Goal: Task Accomplishment & Management: Manage account settings

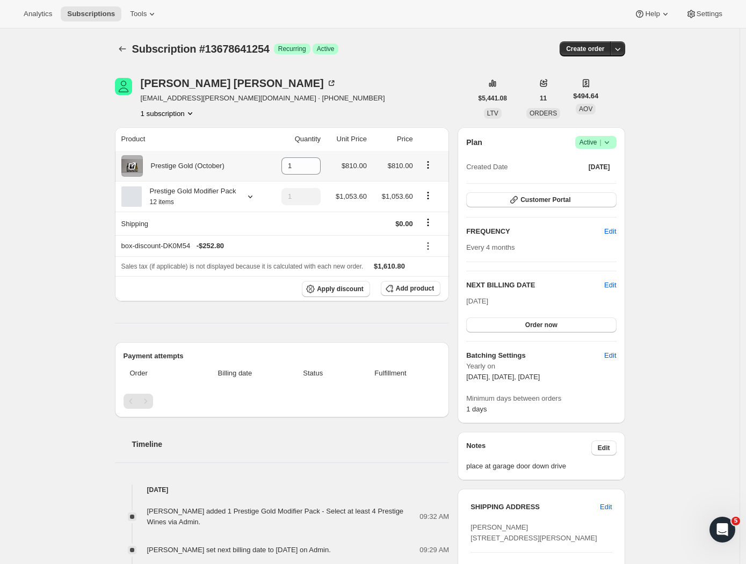
click at [431, 166] on icon "Product actions" at bounding box center [427, 164] width 11 height 11
click at [427, 185] on span "Remove" at bounding box center [423, 186] width 26 height 8
type input "0"
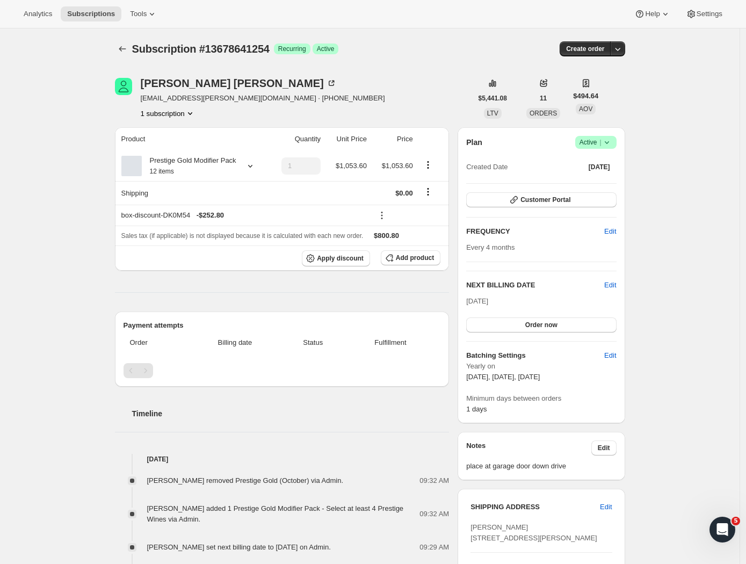
click at [658, 133] on div "Subscription #13678641254. This page is ready Subscription #13678641254 Success…" at bounding box center [369, 508] width 739 height 961
click at [121, 50] on icon "Subscriptions" at bounding box center [122, 48] width 11 height 11
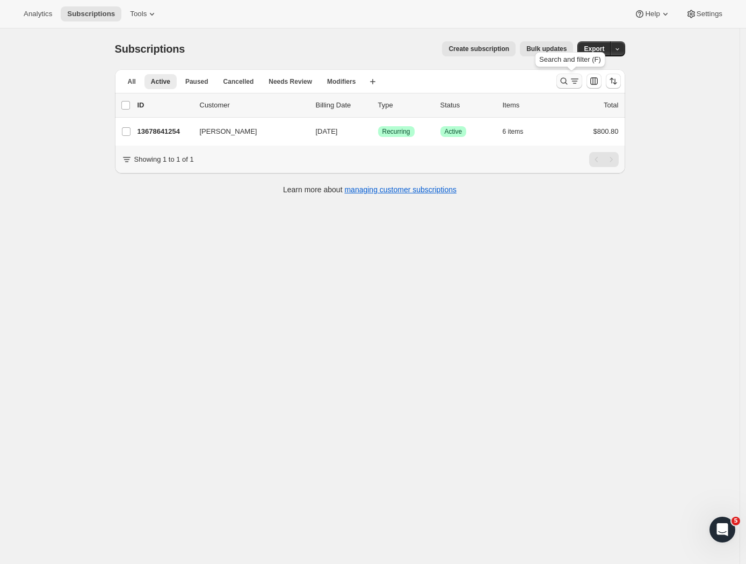
click at [572, 81] on icon "Search and filter results" at bounding box center [574, 81] width 11 height 11
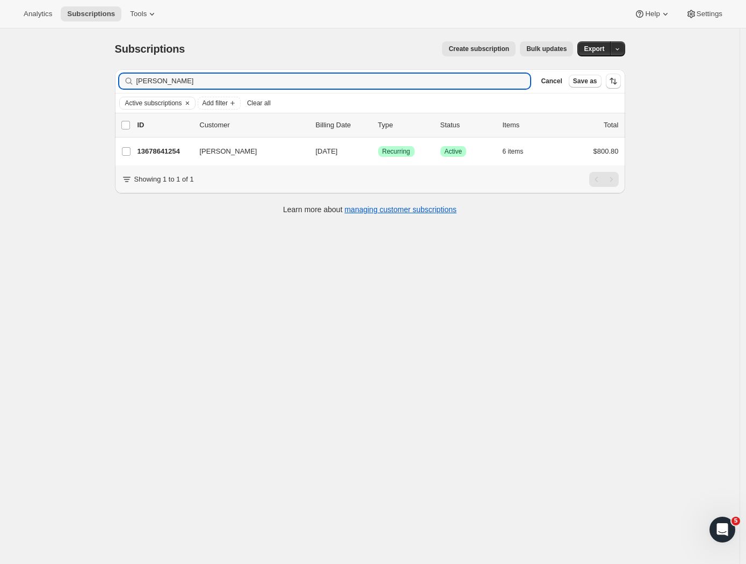
drag, startPoint x: 181, startPoint y: 82, endPoint x: 70, endPoint y: 77, distance: 111.2
click at [71, 77] on div "Subscriptions. This page is ready Subscriptions Create subscription Bulk update…" at bounding box center [369, 310] width 739 height 564
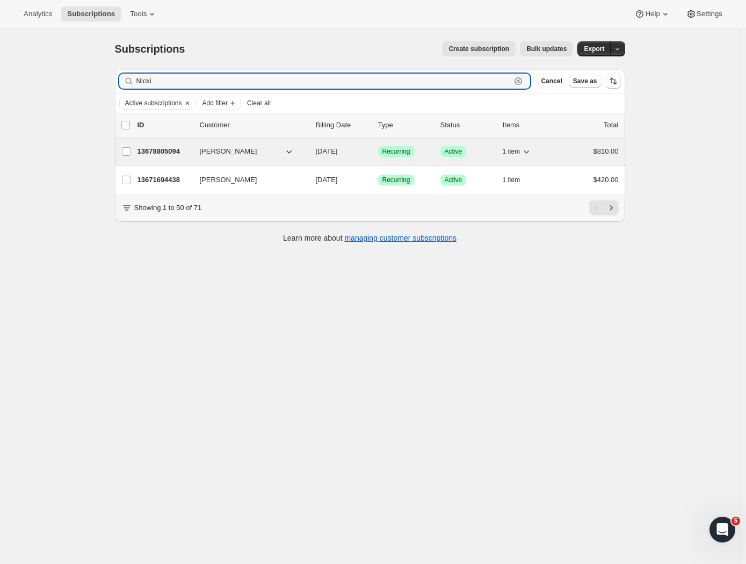
type input "Nicki"
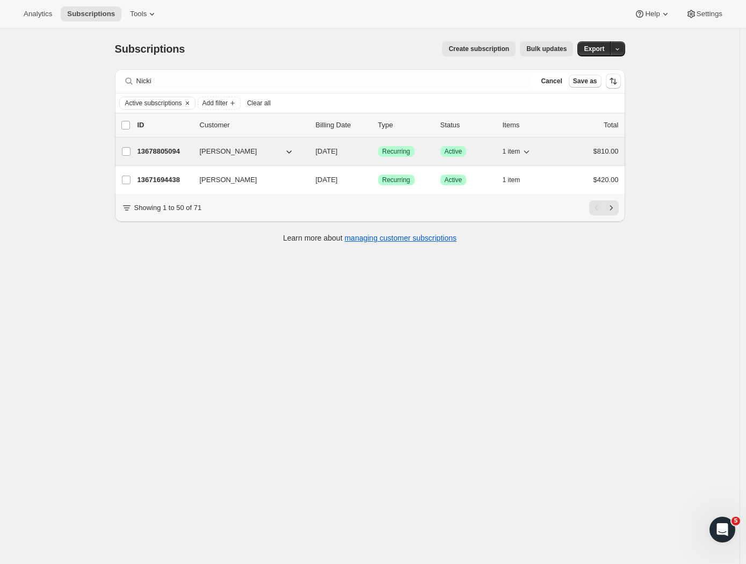
click at [182, 149] on p "13678805094" at bounding box center [164, 151] width 54 height 11
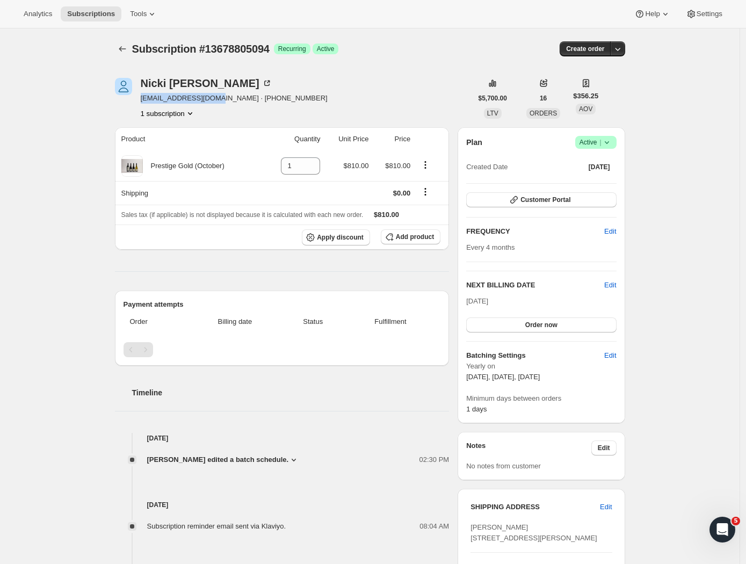
drag, startPoint x: 216, startPoint y: 100, endPoint x: 142, endPoint y: 99, distance: 74.1
click at [142, 99] on div "[PERSON_NAME] [PERSON_NAME][EMAIL_ADDRESS][DOMAIN_NAME] · [PHONE_NUMBER] 1 subs…" at bounding box center [293, 98] width 357 height 41
copy span "[EMAIL_ADDRESS][DOMAIN_NAME]"
click at [121, 52] on icon "Subscriptions" at bounding box center [122, 48] width 11 height 11
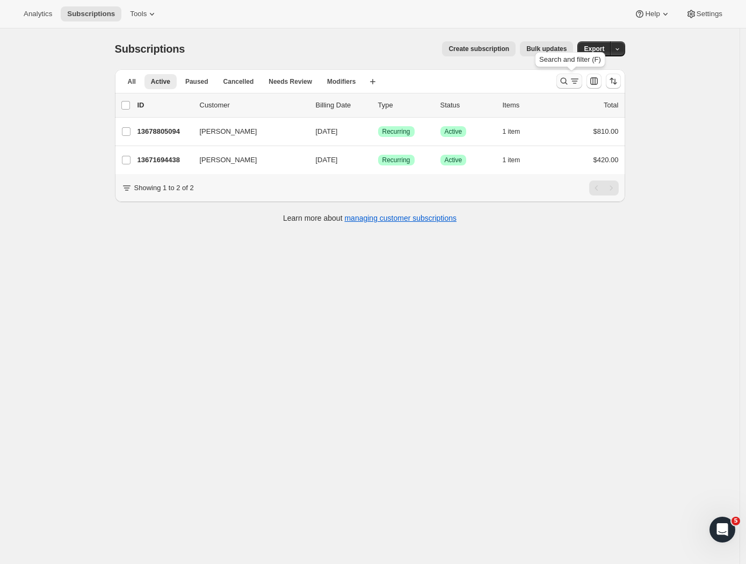
click at [580, 82] on icon "Search and filter results" at bounding box center [574, 81] width 11 height 11
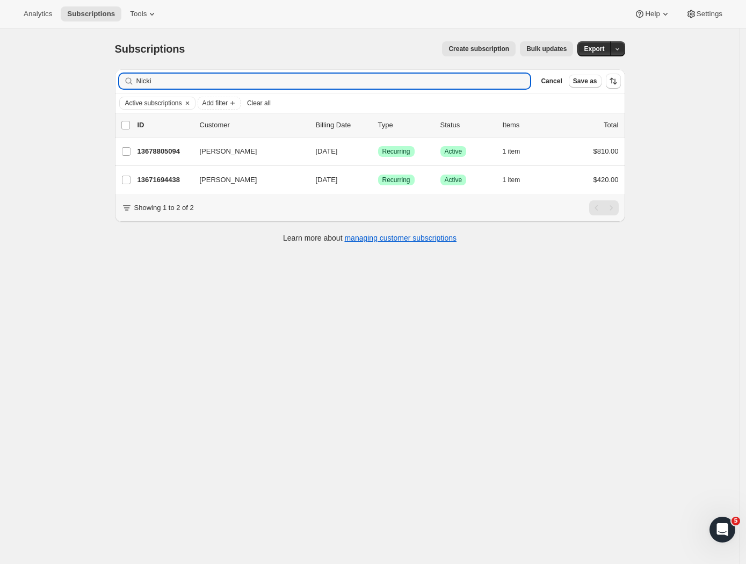
drag, startPoint x: 166, startPoint y: 77, endPoint x: 55, endPoint y: 74, distance: 111.7
click at [55, 74] on div "Subscriptions. This page is ready Subscriptions Create subscription Bulk update…" at bounding box center [369, 310] width 739 height 564
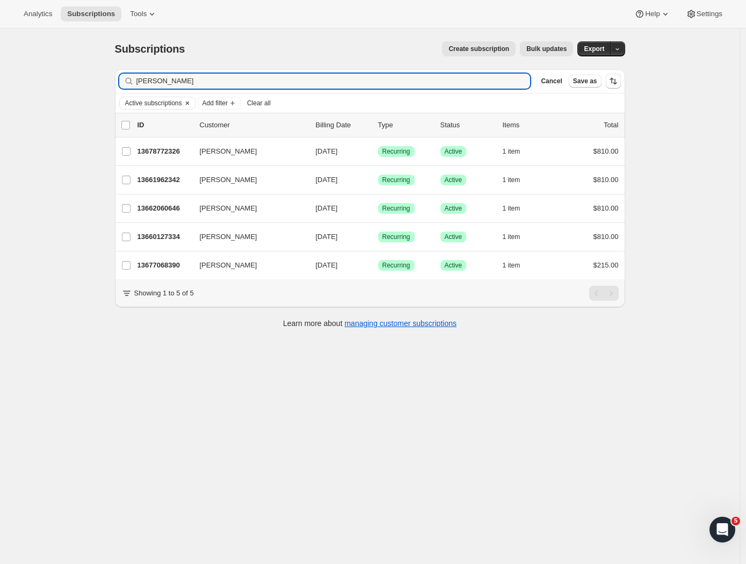
type input "[PERSON_NAME]"
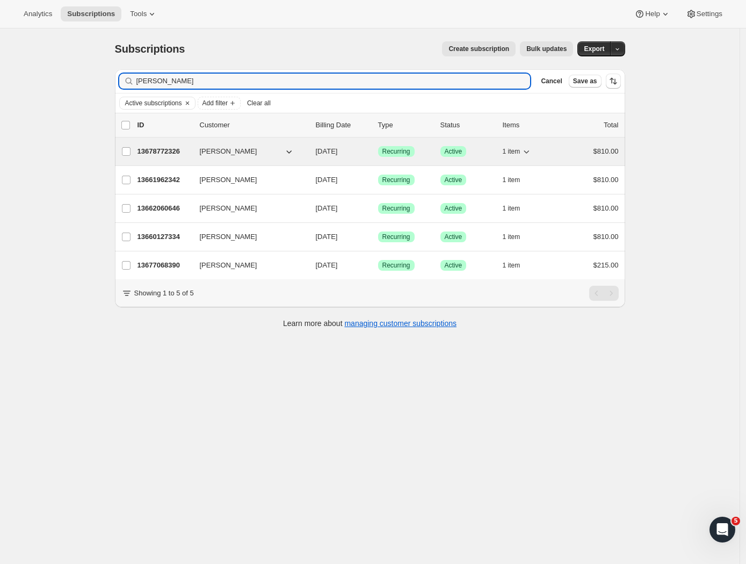
drag, startPoint x: 164, startPoint y: 99, endPoint x: 177, endPoint y: 150, distance: 53.1
click at [177, 150] on p "13678772326" at bounding box center [164, 151] width 54 height 11
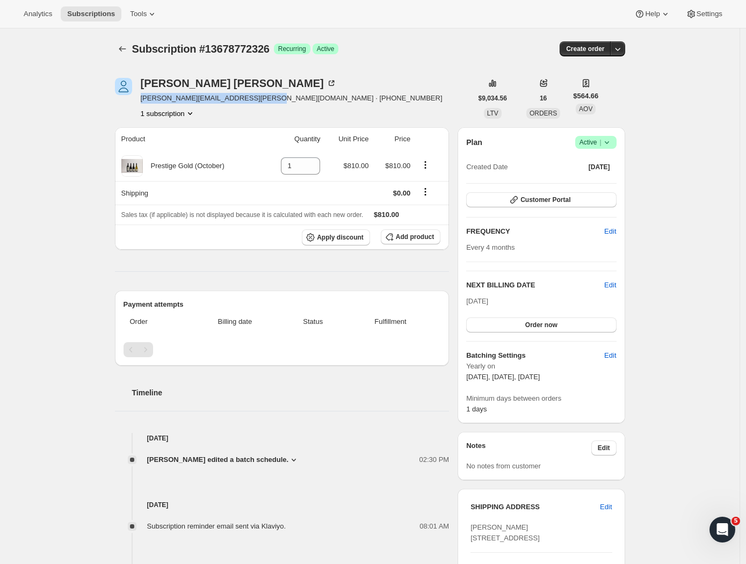
drag, startPoint x: 265, startPoint y: 99, endPoint x: 141, endPoint y: 96, distance: 124.6
click at [141, 96] on div "[PERSON_NAME] [PERSON_NAME][EMAIL_ADDRESS][PERSON_NAME][DOMAIN_NAME] · [PHONE_N…" at bounding box center [293, 98] width 357 height 41
copy span "[PERSON_NAME][EMAIL_ADDRESS][PERSON_NAME][DOMAIN_NAME]"
click at [128, 48] on icon "Subscriptions" at bounding box center [122, 48] width 11 height 11
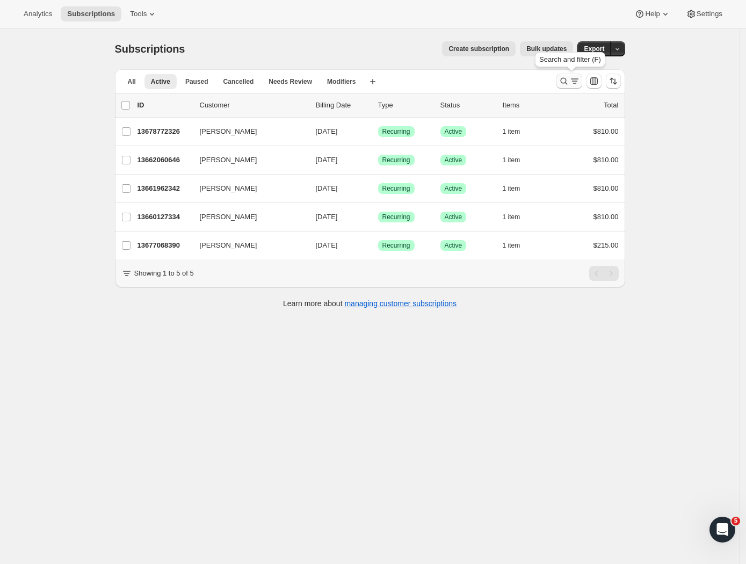
click at [564, 82] on icon "Search and filter results" at bounding box center [563, 81] width 11 height 11
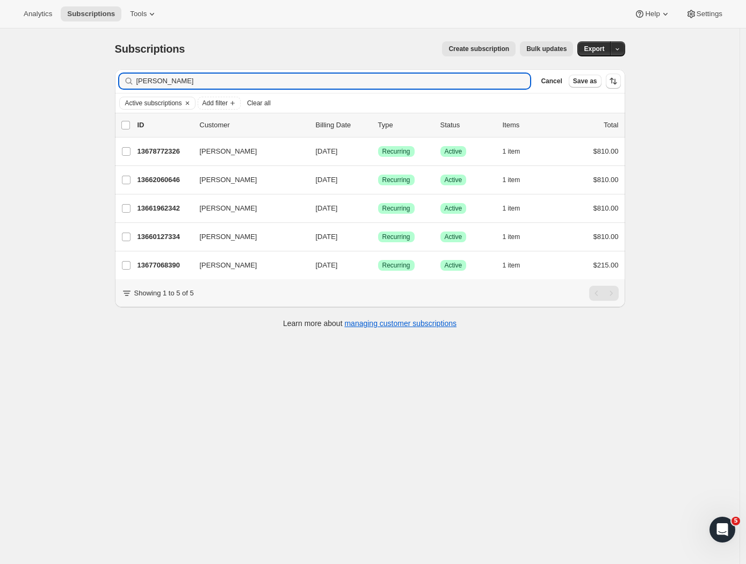
drag, startPoint x: 128, startPoint y: 79, endPoint x: 73, endPoint y: 77, distance: 54.8
click at [73, 77] on div "Subscriptions. This page is ready Subscriptions Create subscription Bulk update…" at bounding box center [369, 310] width 739 height 564
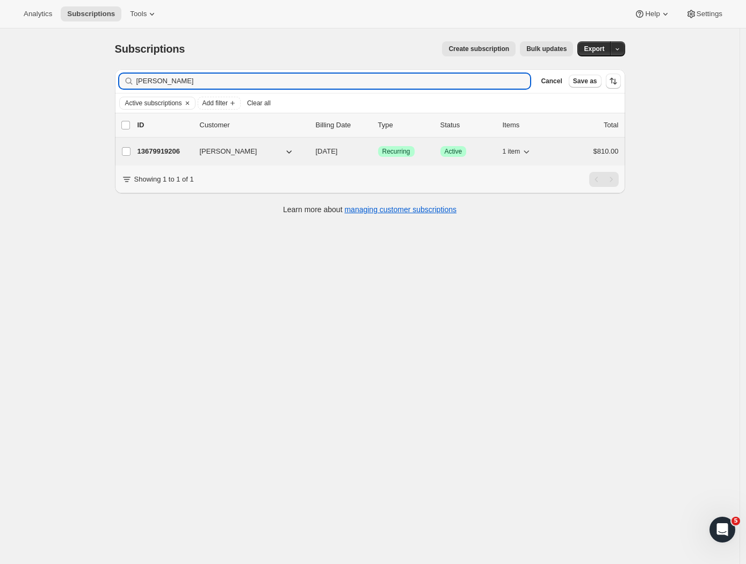
type input "[PERSON_NAME]"
click at [154, 147] on p "13679919206" at bounding box center [164, 151] width 54 height 11
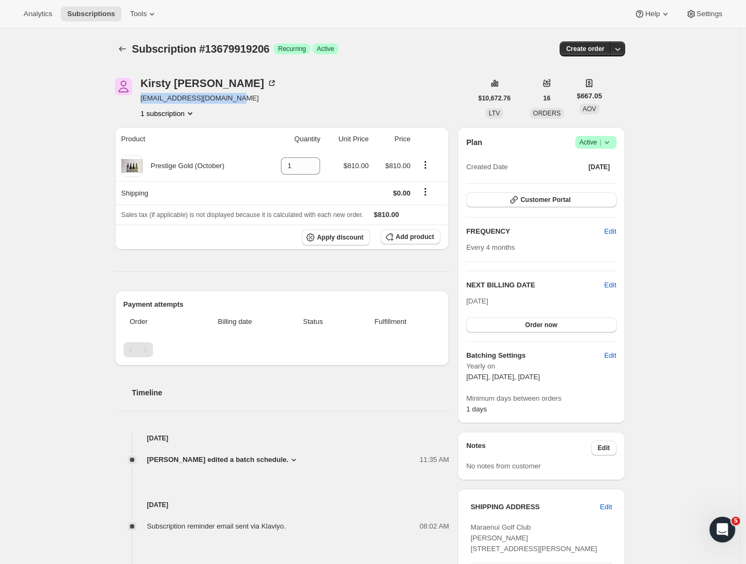
drag, startPoint x: 243, startPoint y: 100, endPoint x: 148, endPoint y: 101, distance: 95.5
click at [142, 99] on div "[PERSON_NAME] [EMAIL_ADDRESS][DOMAIN_NAME] 1 subscription" at bounding box center [293, 98] width 357 height 41
copy span "[EMAIL_ADDRESS][DOMAIN_NAME]"
click at [126, 50] on icon "Subscriptions" at bounding box center [122, 48] width 11 height 11
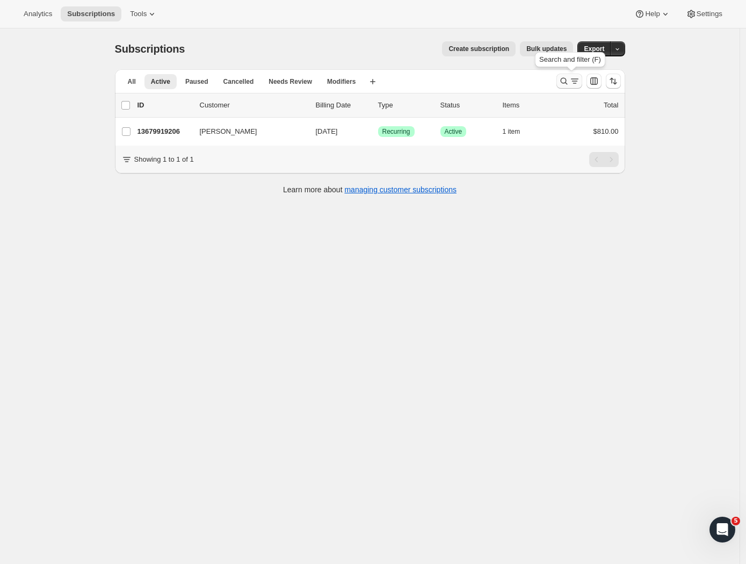
click at [565, 81] on icon "Search and filter results" at bounding box center [563, 81] width 11 height 11
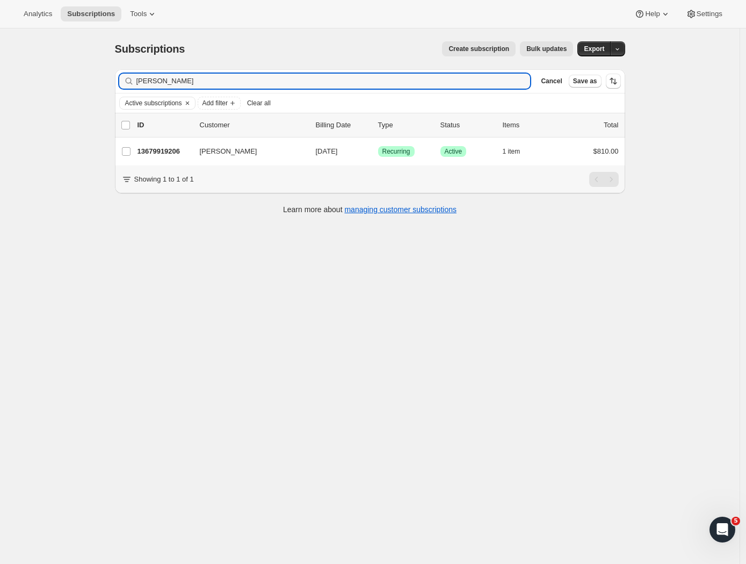
drag, startPoint x: 190, startPoint y: 85, endPoint x: 59, endPoint y: 81, distance: 131.0
click at [59, 81] on div "Subscriptions. This page is ready Subscriptions Create subscription Bulk update…" at bounding box center [369, 310] width 739 height 564
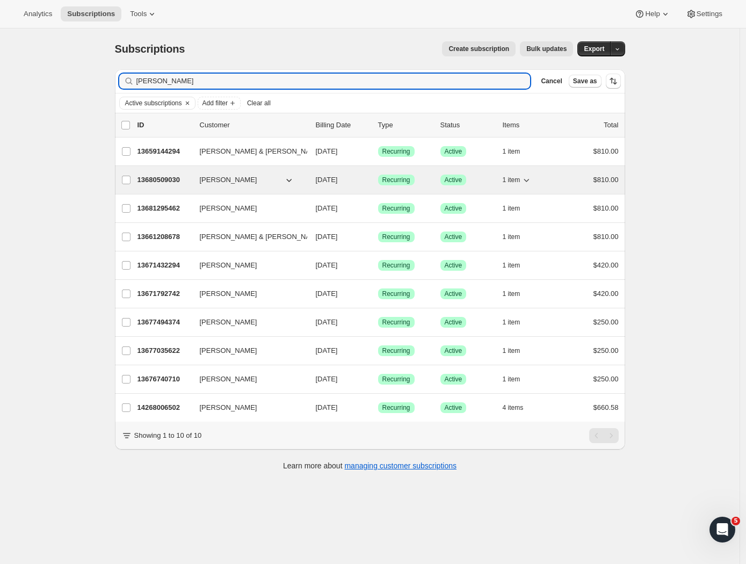
type input "[PERSON_NAME]"
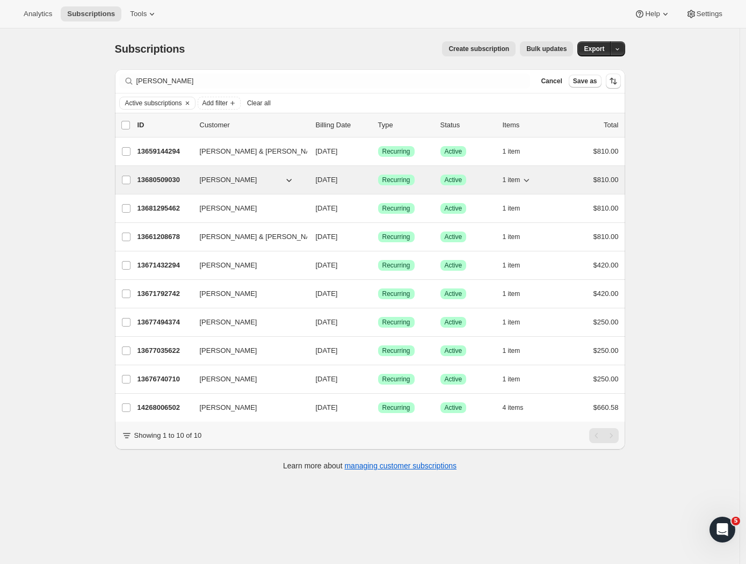
click at [169, 179] on p "13680509030" at bounding box center [164, 179] width 54 height 11
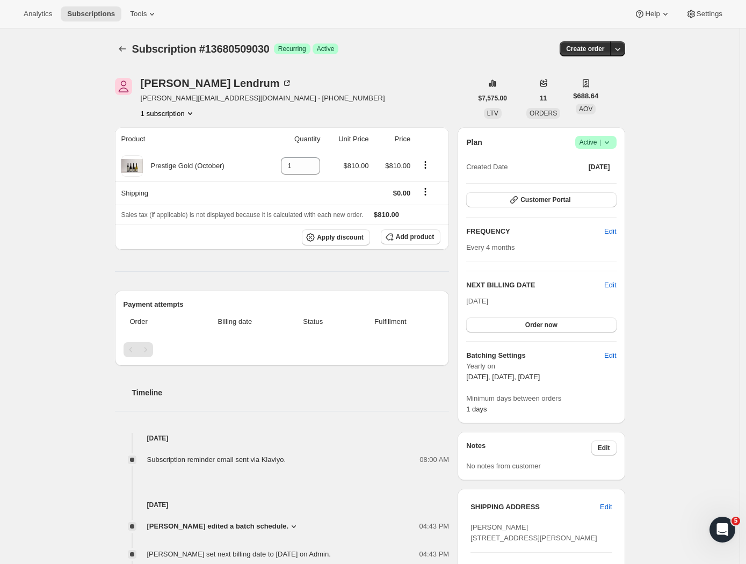
click at [221, 115] on div "1 subscription" at bounding box center [263, 113] width 244 height 11
drag, startPoint x: 207, startPoint y: 98, endPoint x: 138, endPoint y: 99, distance: 68.2
click at [138, 99] on div "[PERSON_NAME] [PERSON_NAME][EMAIL_ADDRESS][DOMAIN_NAME] · [PHONE_NUMBER] subscr…" at bounding box center [293, 98] width 357 height 41
copy div "[PERSON_NAME] [PERSON_NAME][EMAIL_ADDRESS][DOMAIN_NAME]"
drag, startPoint x: 195, startPoint y: 10, endPoint x: 221, endPoint y: 30, distance: 33.3
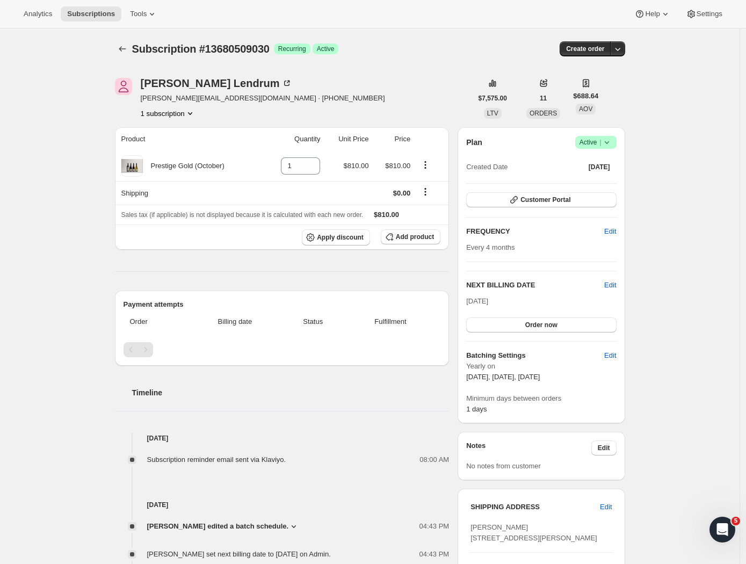
click at [196, 10] on div "Analytics Subscriptions Tools Help Settings" at bounding box center [373, 14] width 746 height 28
drag, startPoint x: 217, startPoint y: 99, endPoint x: 173, endPoint y: 98, distance: 44.0
click at [173, 98] on span "[PERSON_NAME][EMAIL_ADDRESS][DOMAIN_NAME] · [PHONE_NUMBER]" at bounding box center [263, 98] width 244 height 11
drag, startPoint x: 221, startPoint y: 100, endPoint x: 144, endPoint y: 98, distance: 76.2
click at [144, 98] on span "[PERSON_NAME][EMAIL_ADDRESS][DOMAIN_NAME] · [PHONE_NUMBER]" at bounding box center [263, 98] width 244 height 11
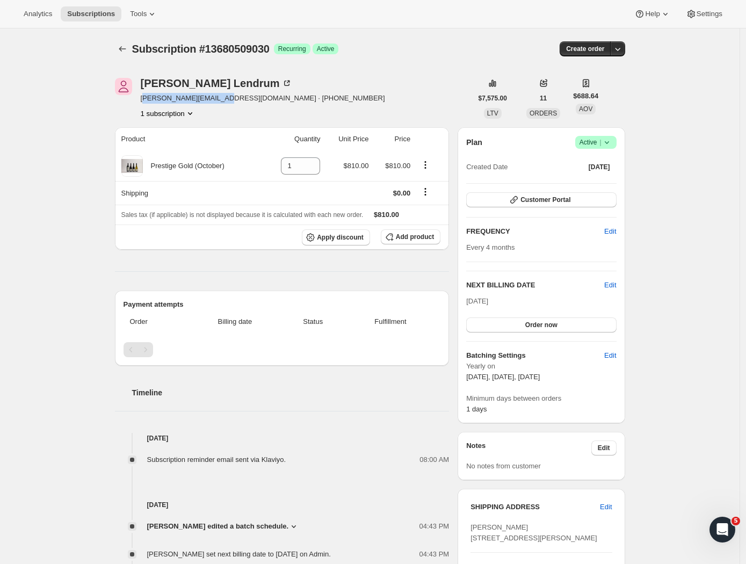
copy span "[EMAIL_ADDRESS][DOMAIN_NAME]"
drag, startPoint x: 315, startPoint y: 80, endPoint x: 290, endPoint y: 89, distance: 26.1
click at [315, 79] on div "[PERSON_NAME] [PERSON_NAME][EMAIL_ADDRESS][DOMAIN_NAME] · [PHONE_NUMBER] subscr…" at bounding box center [293, 98] width 357 height 41
drag, startPoint x: 221, startPoint y: 101, endPoint x: 138, endPoint y: 99, distance: 83.2
click at [138, 99] on div "[PERSON_NAME] [PERSON_NAME][EMAIL_ADDRESS][DOMAIN_NAME] · [PHONE_NUMBER] subscr…" at bounding box center [293, 98] width 357 height 41
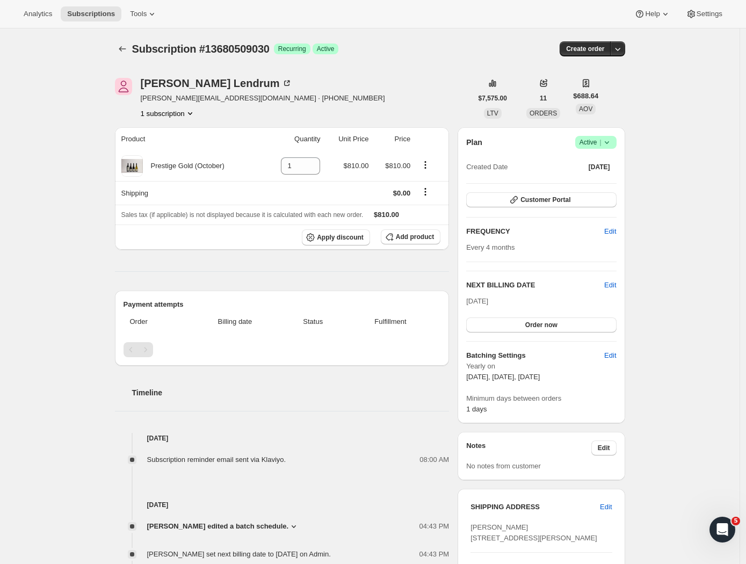
click at [138, 99] on div "[PERSON_NAME] [PERSON_NAME][EMAIL_ADDRESS][DOMAIN_NAME] · [PHONE_NUMBER] subscr…" at bounding box center [293, 98] width 357 height 41
drag, startPoint x: 141, startPoint y: 99, endPoint x: 218, endPoint y: 100, distance: 77.8
click at [218, 100] on div "[PERSON_NAME] [PERSON_NAME][EMAIL_ADDRESS][DOMAIN_NAME] · [PHONE_NUMBER] subscr…" at bounding box center [293, 98] width 357 height 41
copy span "[PERSON_NAME][EMAIL_ADDRESS][DOMAIN_NAME]"
click at [126, 49] on icon "Subscriptions" at bounding box center [122, 48] width 11 height 11
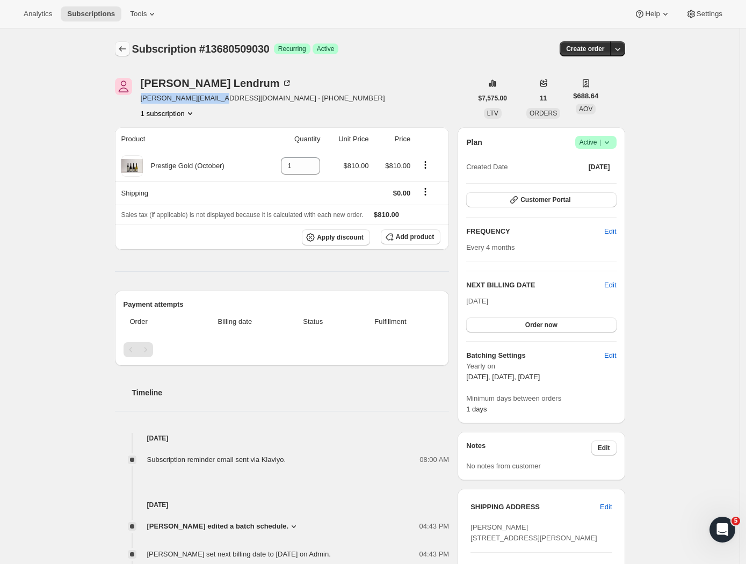
click at [126, 49] on icon "Subscriptions" at bounding box center [122, 48] width 11 height 11
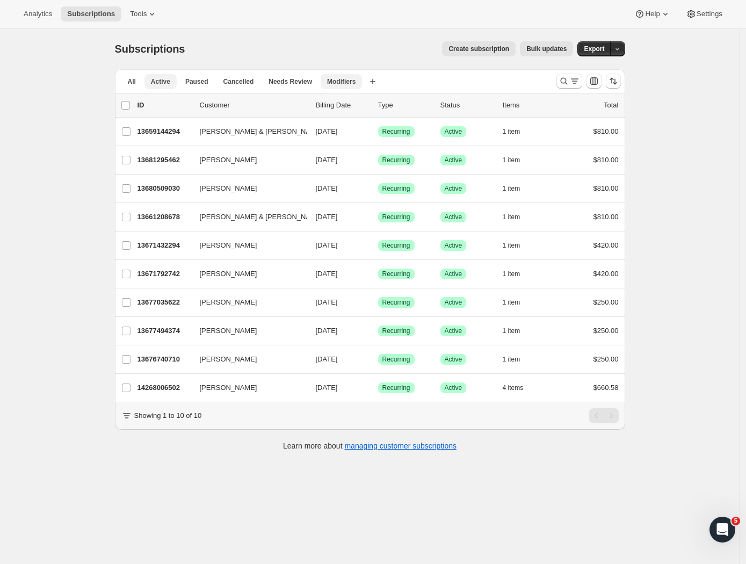
click at [347, 82] on span "Modifiers" at bounding box center [341, 81] width 28 height 9
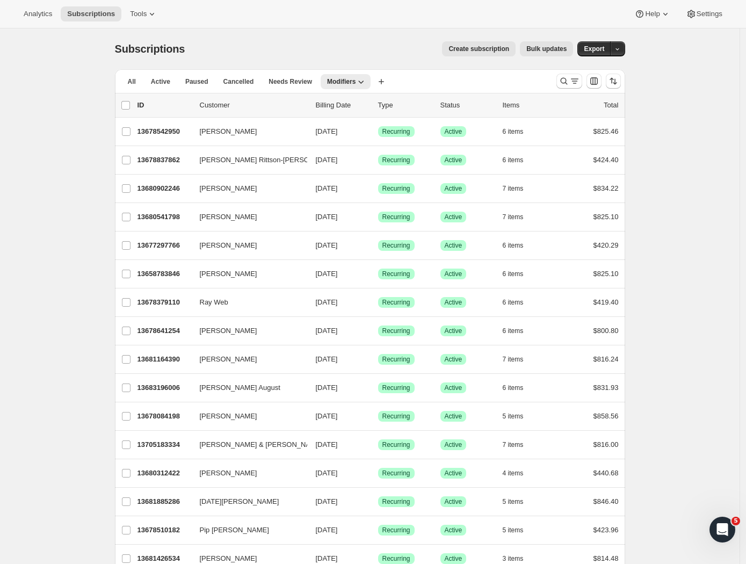
click at [82, 236] on div "Subscriptions. This page is ready Subscriptions Create subscription Bulk update…" at bounding box center [369, 486] width 739 height 917
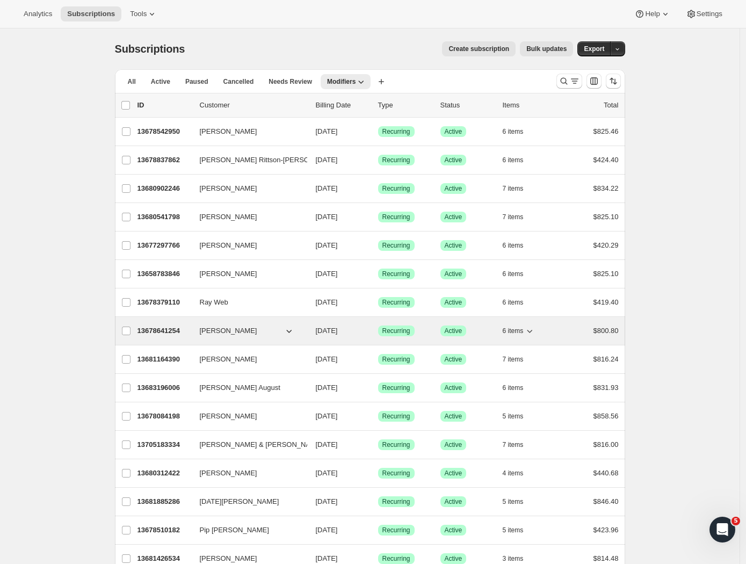
click at [151, 330] on p "13678641254" at bounding box center [164, 330] width 54 height 11
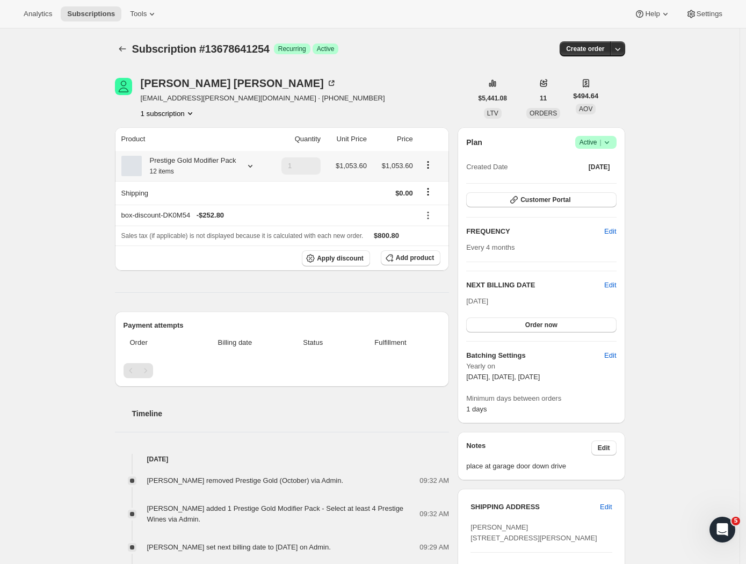
click at [255, 171] on icon at bounding box center [250, 165] width 11 height 11
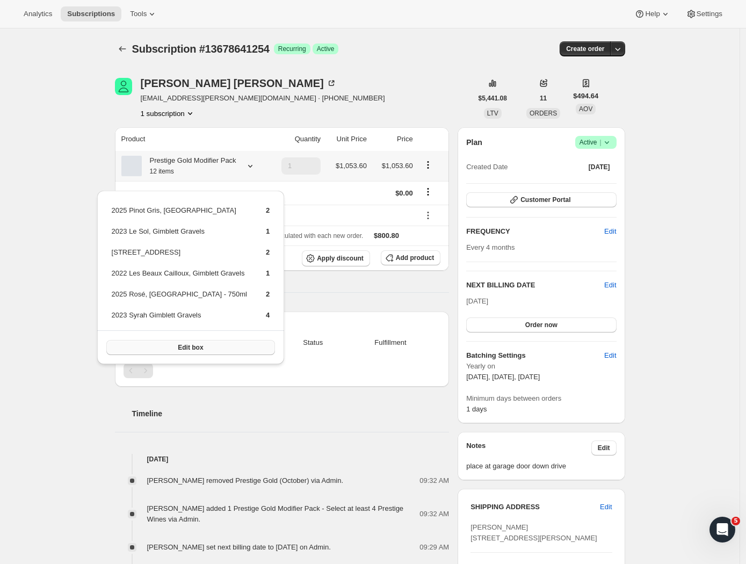
click at [211, 343] on button "Edit box" at bounding box center [190, 347] width 169 height 15
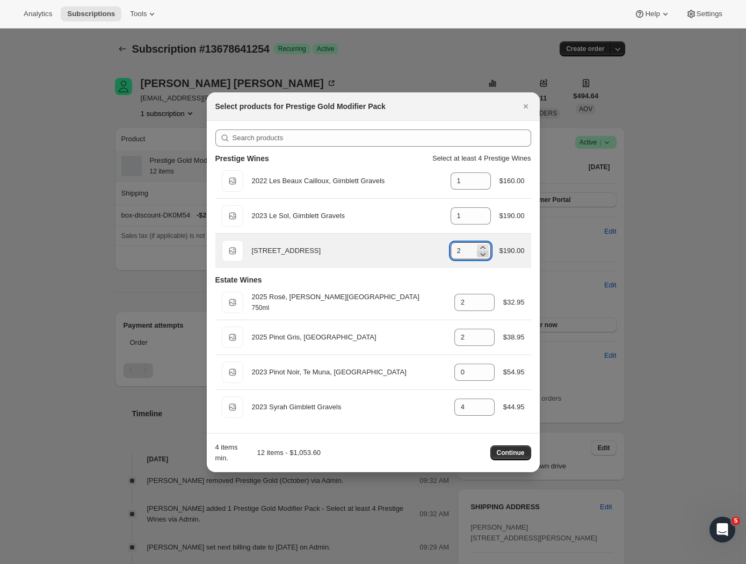
click at [480, 253] on icon ":r12n:" at bounding box center [482, 254] width 11 height 11
type input "0"
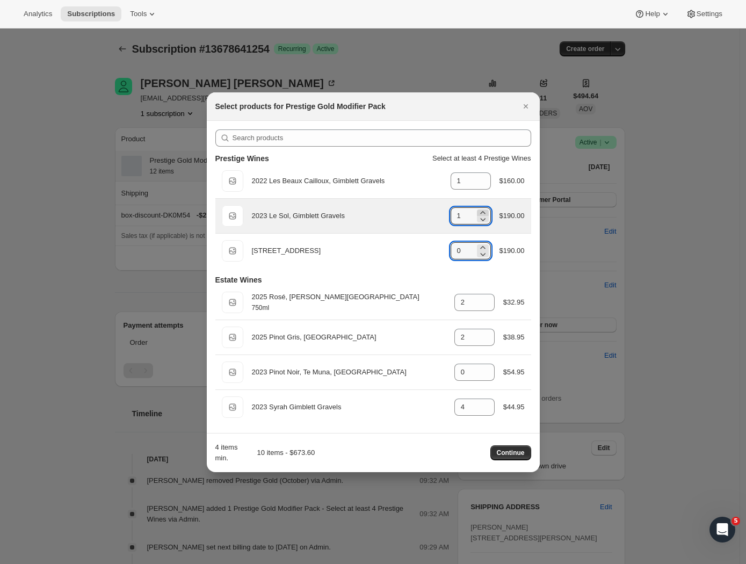
click at [479, 208] on icon ":r12n:" at bounding box center [482, 212] width 11 height 11
type input "3"
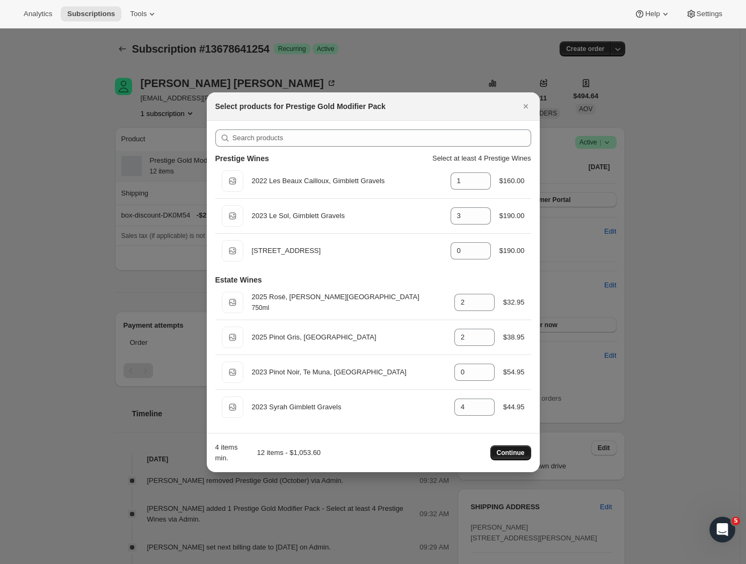
click at [509, 454] on span "Continue" at bounding box center [510, 452] width 28 height 9
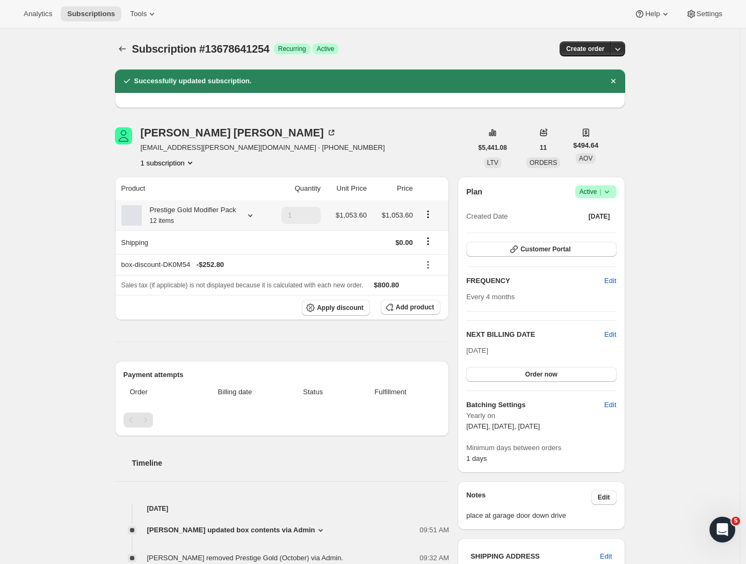
click at [252, 219] on icon at bounding box center [250, 215] width 11 height 11
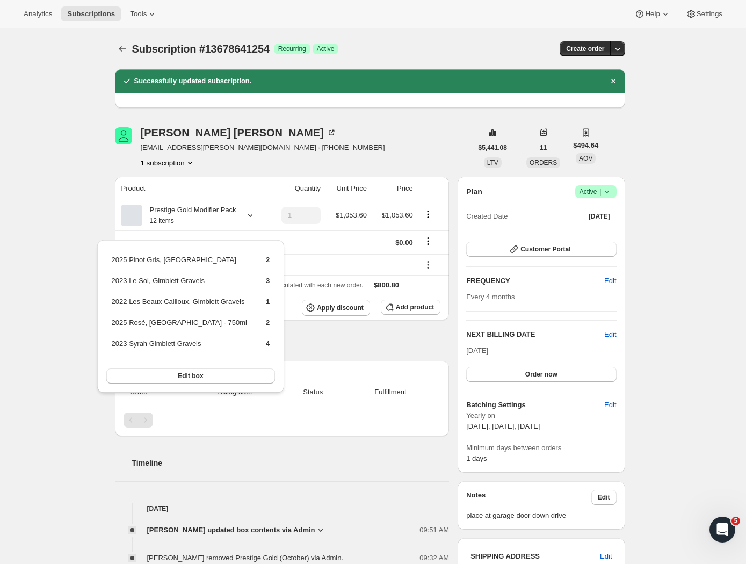
click at [102, 231] on div "Subscription #13678641254. This page is ready Subscription #13678641254 Success…" at bounding box center [369, 547] width 739 height 1038
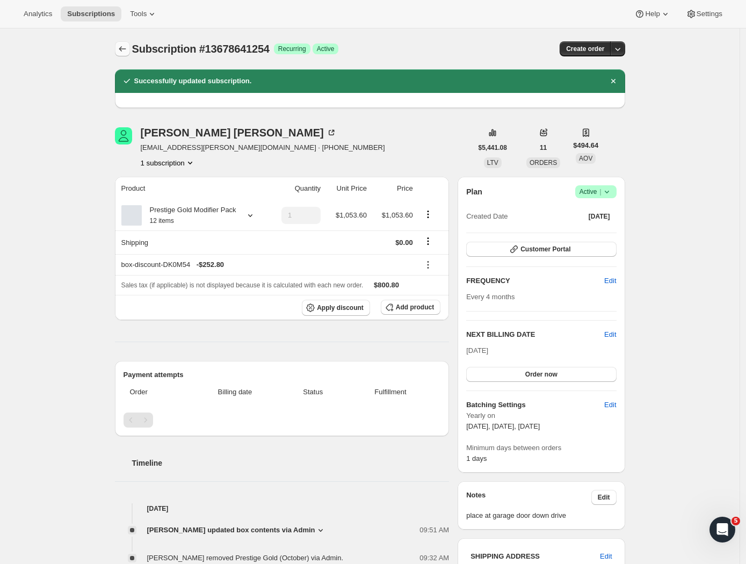
click at [128, 50] on icon "Subscriptions" at bounding box center [122, 48] width 11 height 11
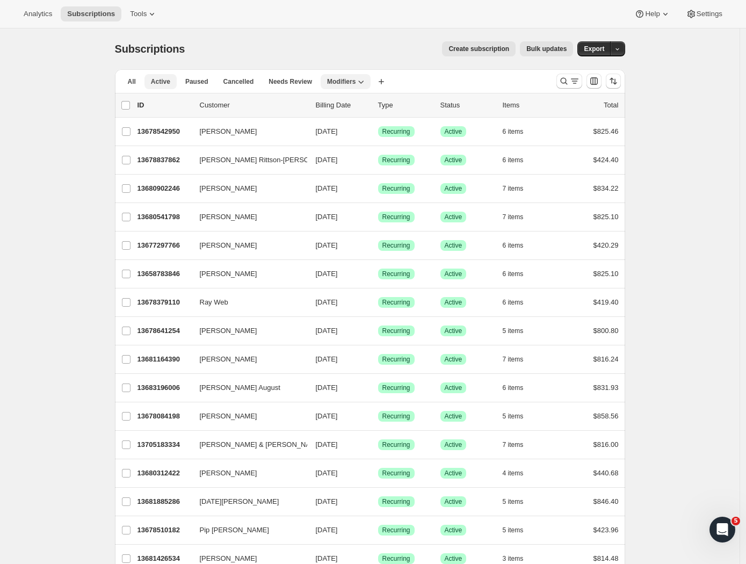
click at [164, 81] on span "Active" at bounding box center [160, 81] width 19 height 9
click at [568, 79] on icon "Search and filter results" at bounding box center [563, 81] width 11 height 11
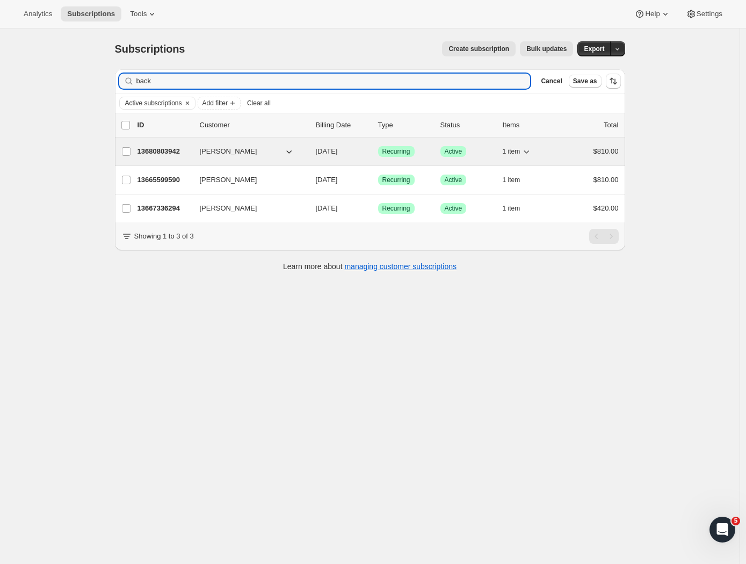
type input "back"
click at [177, 152] on p "13680803942" at bounding box center [164, 151] width 54 height 11
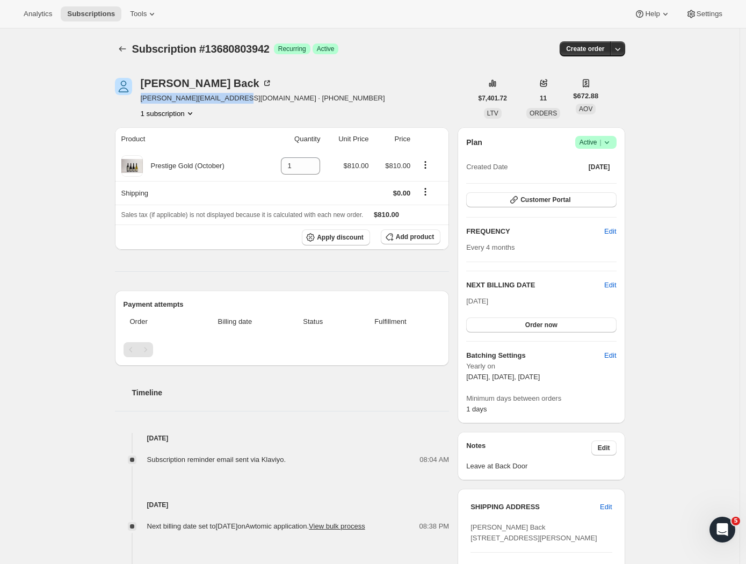
drag, startPoint x: 232, startPoint y: 100, endPoint x: 145, endPoint y: 100, distance: 87.0
click at [143, 100] on div "[PERSON_NAME] Back [PERSON_NAME][EMAIL_ADDRESS][DOMAIN_NAME] · [PHONE_NUMBER] 1…" at bounding box center [293, 98] width 357 height 41
copy span "[PERSON_NAME][EMAIL_ADDRESS][DOMAIN_NAME]"
click at [123, 51] on icon "Subscriptions" at bounding box center [122, 48] width 11 height 11
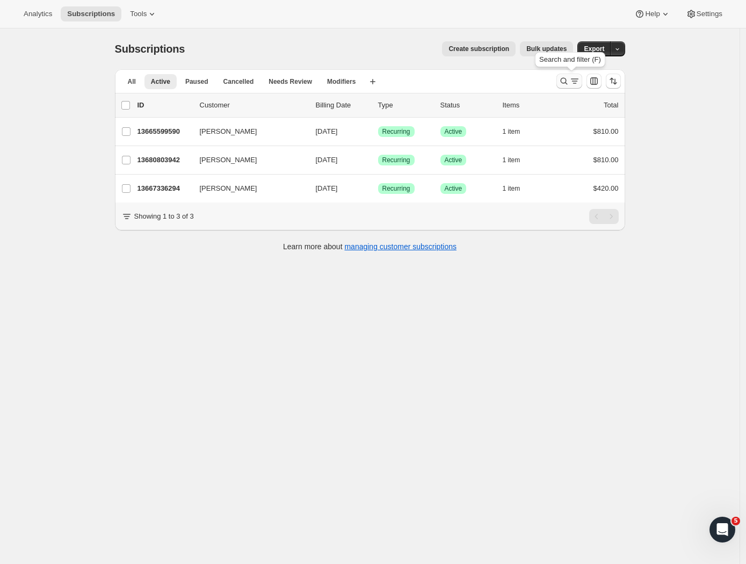
click at [569, 77] on icon "Search and filter results" at bounding box center [563, 81] width 11 height 11
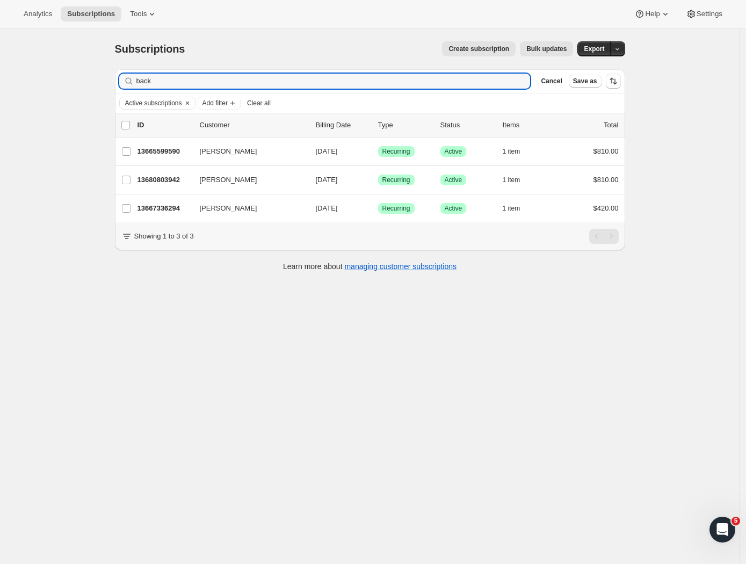
drag, startPoint x: 165, startPoint y: 78, endPoint x: 52, endPoint y: 71, distance: 114.0
click at [52, 71] on div "Subscriptions. This page is ready Subscriptions Create subscription Bulk update…" at bounding box center [369, 310] width 739 height 564
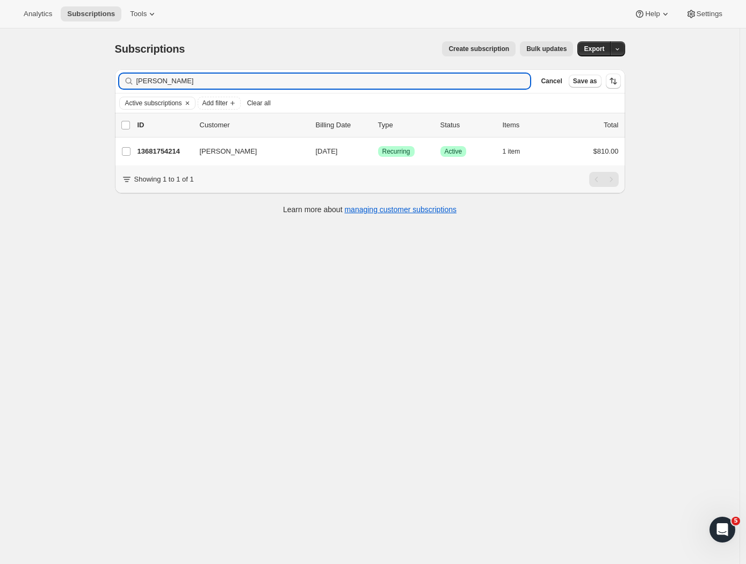
type input "[PERSON_NAME]"
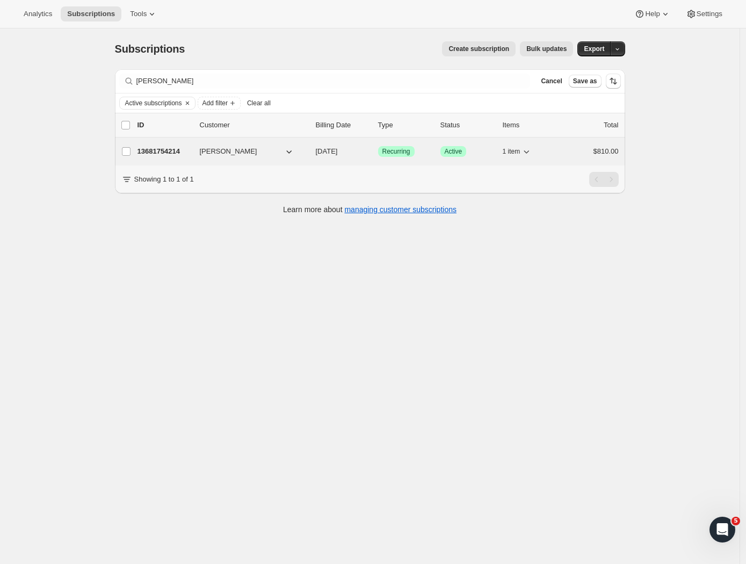
drag, startPoint x: 48, startPoint y: 73, endPoint x: 247, endPoint y: 151, distance: 214.3
click at [247, 151] on button "[PERSON_NAME]" at bounding box center [246, 151] width 107 height 17
click at [154, 152] on p "13681754214" at bounding box center [164, 151] width 54 height 11
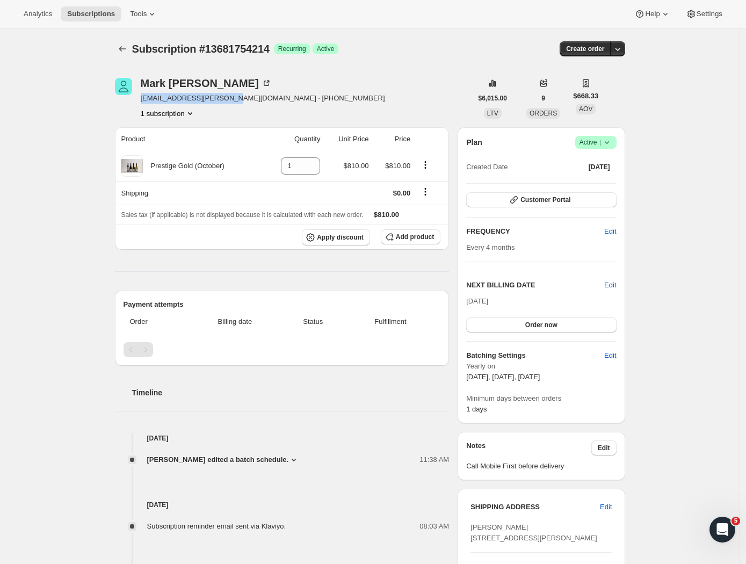
drag, startPoint x: 231, startPoint y: 99, endPoint x: 143, endPoint y: 97, distance: 88.1
click at [143, 97] on div "[PERSON_NAME] [EMAIL_ADDRESS][PERSON_NAME][DOMAIN_NAME] · [PHONE_NUMBER] subscr…" at bounding box center [293, 98] width 357 height 41
copy span "[EMAIL_ADDRESS][PERSON_NAME][DOMAIN_NAME]"
click at [122, 47] on icon "Subscriptions" at bounding box center [122, 48] width 11 height 11
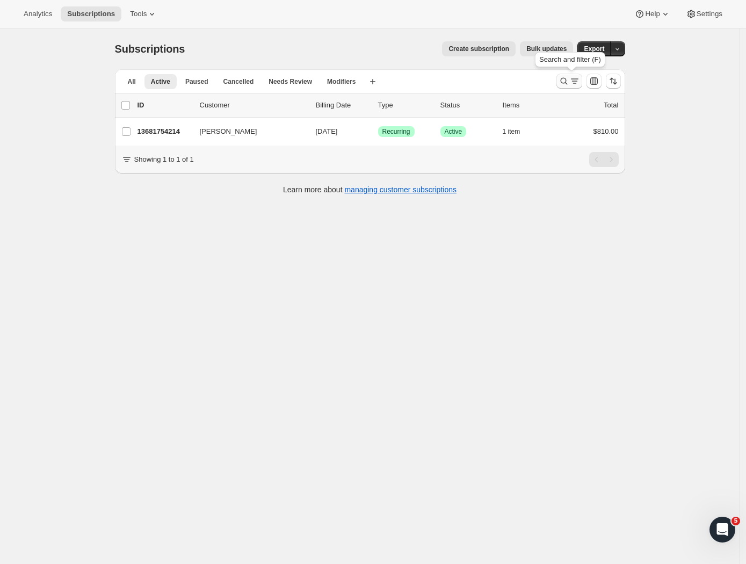
click at [572, 79] on icon "Search and filter results" at bounding box center [574, 81] width 11 height 11
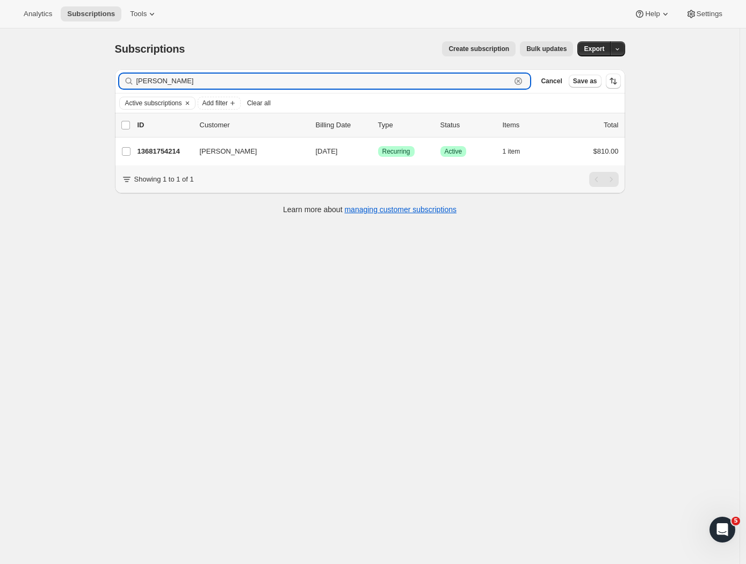
drag, startPoint x: 181, startPoint y: 80, endPoint x: 107, endPoint y: 77, distance: 74.1
click at [107, 77] on div "Subscriptions. This page is ready Subscriptions Create subscription Bulk update…" at bounding box center [370, 126] width 536 height 197
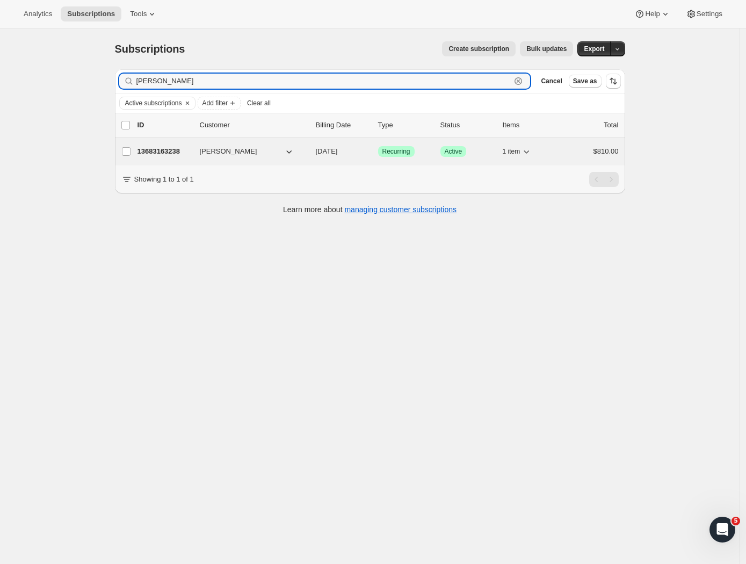
type input "[PERSON_NAME]"
click at [188, 149] on p "13683163238" at bounding box center [164, 151] width 54 height 11
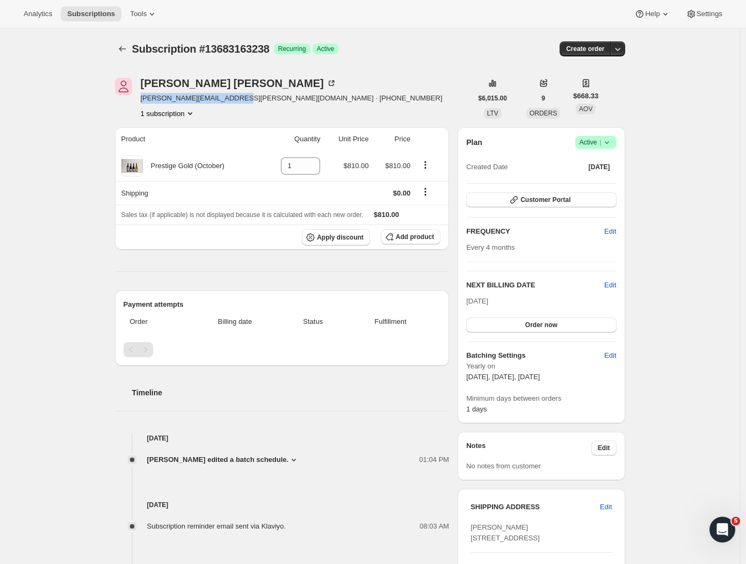
drag, startPoint x: 236, startPoint y: 99, endPoint x: 141, endPoint y: 98, distance: 95.6
click at [141, 98] on div "[PERSON_NAME] [PERSON_NAME][EMAIL_ADDRESS][PERSON_NAME][DOMAIN_NAME] · [PHONE_N…" at bounding box center [293, 98] width 357 height 41
copy span "[PERSON_NAME][EMAIL_ADDRESS][PERSON_NAME][DOMAIN_NAME]"
click at [127, 48] on icon "Subscriptions" at bounding box center [122, 48] width 11 height 11
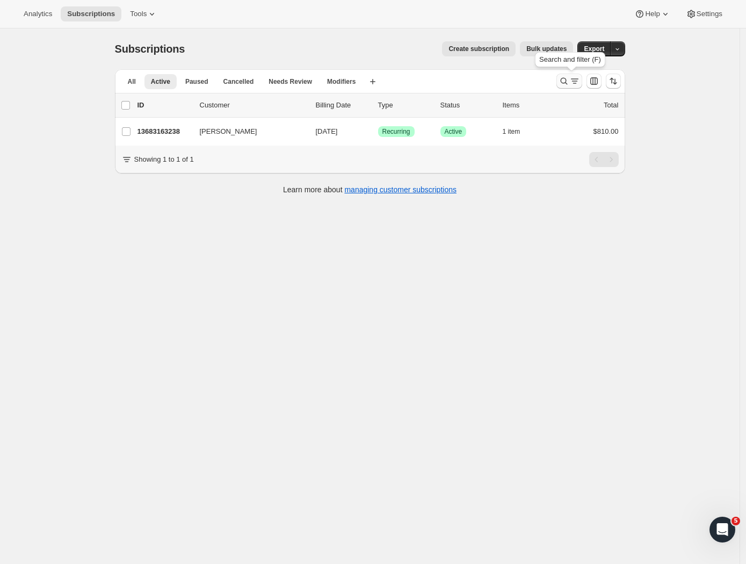
click at [565, 79] on icon "Search and filter results" at bounding box center [563, 81] width 11 height 11
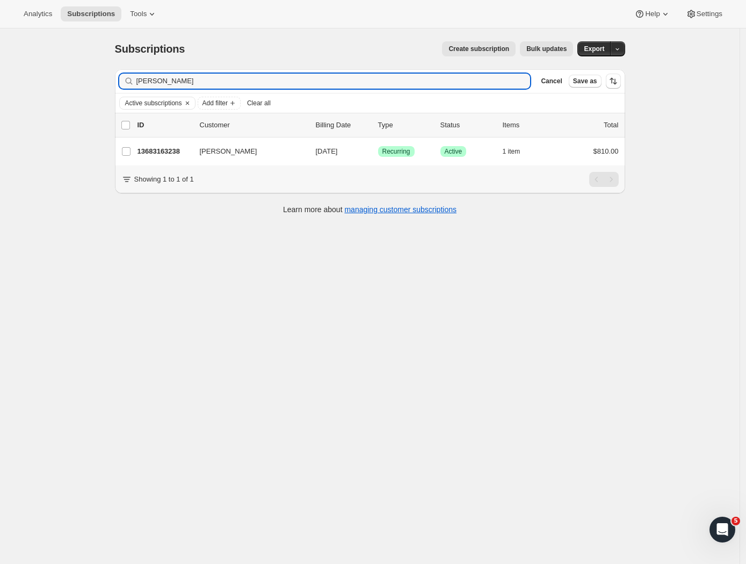
drag, startPoint x: 180, startPoint y: 79, endPoint x: 85, endPoint y: 70, distance: 95.4
click at [85, 70] on div "Subscriptions. This page is ready Subscriptions Create subscription Bulk update…" at bounding box center [369, 310] width 739 height 564
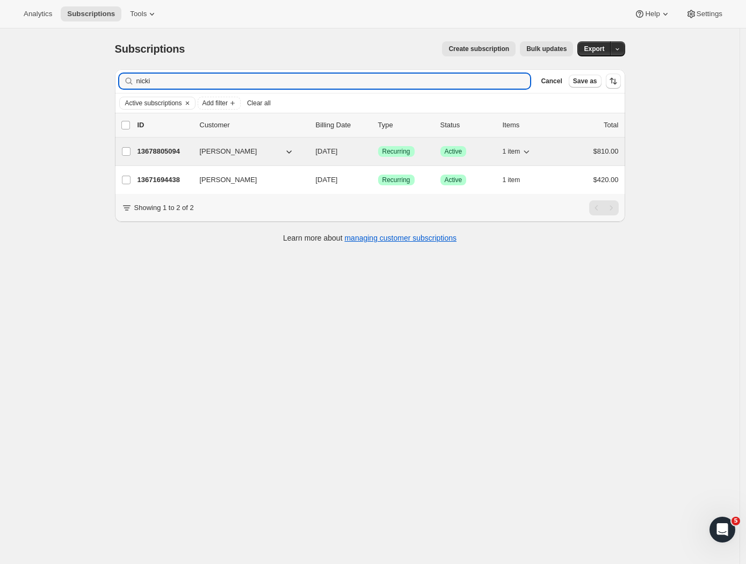
type input "nicki"
click at [159, 151] on p "13678805094" at bounding box center [164, 151] width 54 height 11
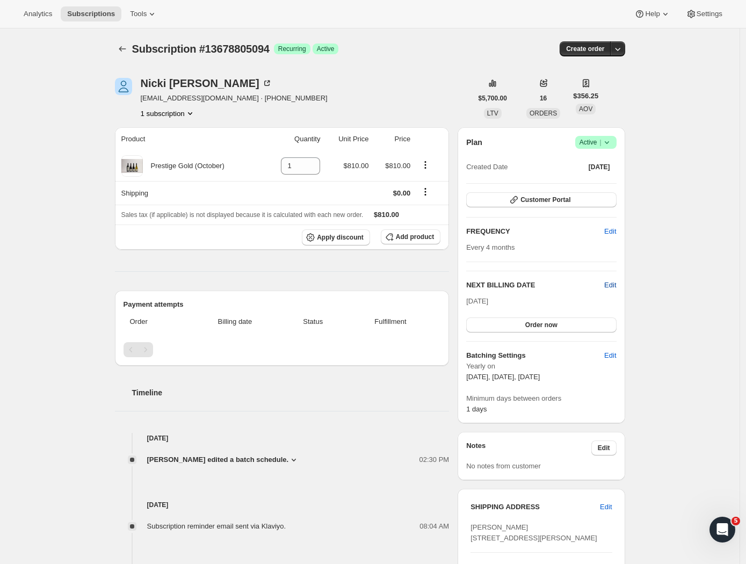
click at [613, 286] on span "Edit" at bounding box center [610, 285] width 12 height 11
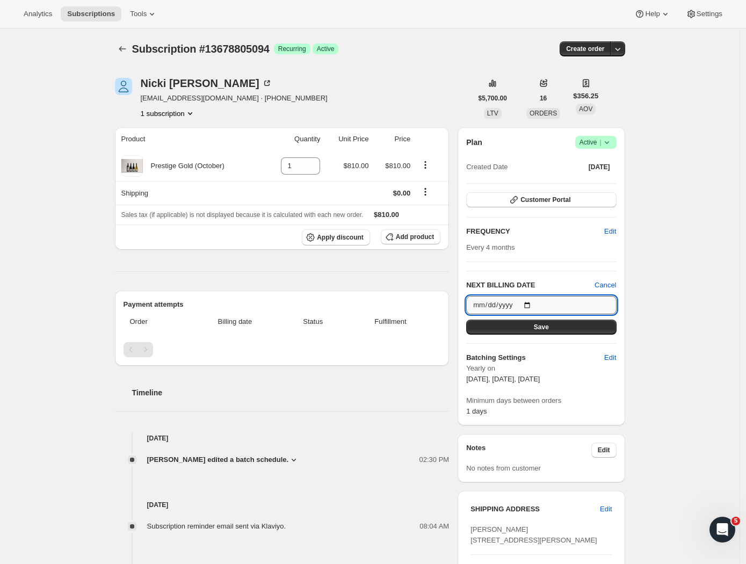
click at [567, 308] on input "[DATE]" at bounding box center [541, 305] width 150 height 18
type input "[DATE]"
click at [694, 326] on div "Subscription #13678805094. This page is ready Subscription #13678805094 Success…" at bounding box center [369, 429] width 739 height 803
click at [568, 326] on button "Save" at bounding box center [541, 326] width 150 height 15
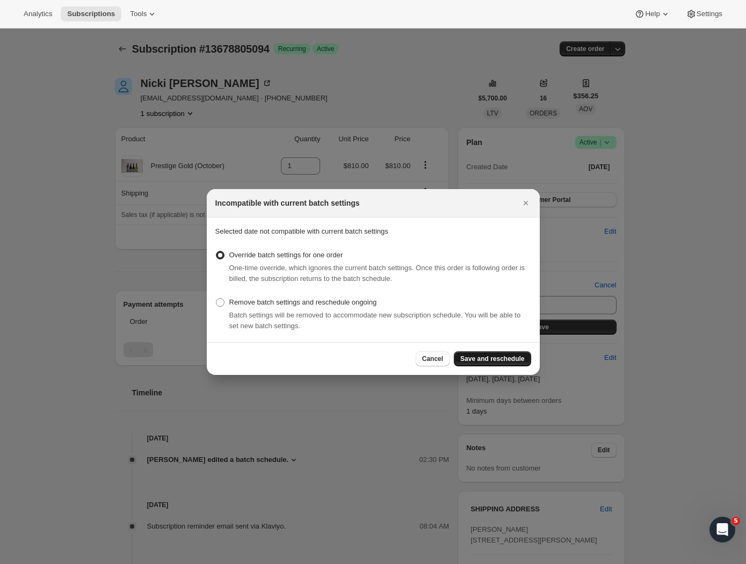
click at [469, 360] on span "Save and reschedule" at bounding box center [492, 358] width 64 height 9
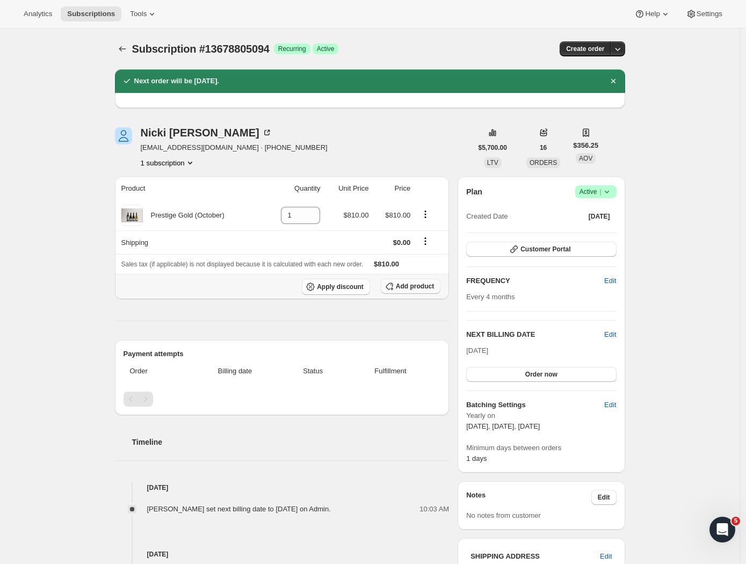
click at [432, 283] on span "Add product" at bounding box center [415, 286] width 38 height 9
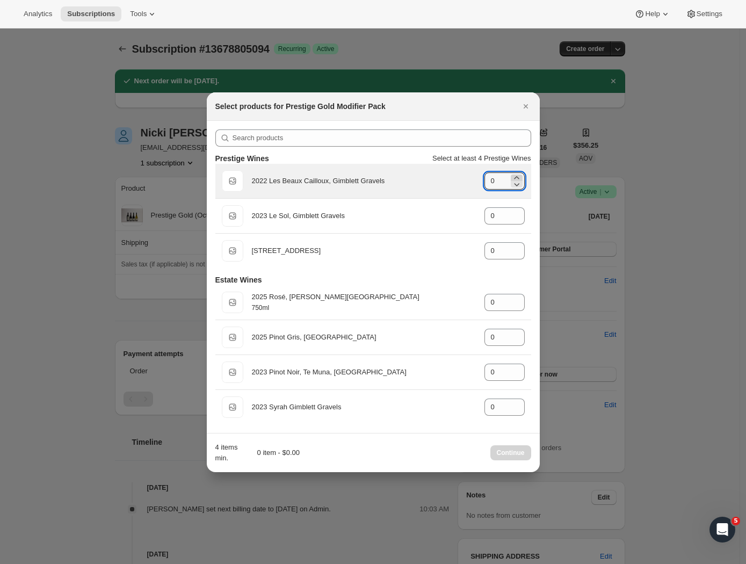
click at [516, 175] on icon ":r2m9:" at bounding box center [516, 177] width 11 height 11
type input "2"
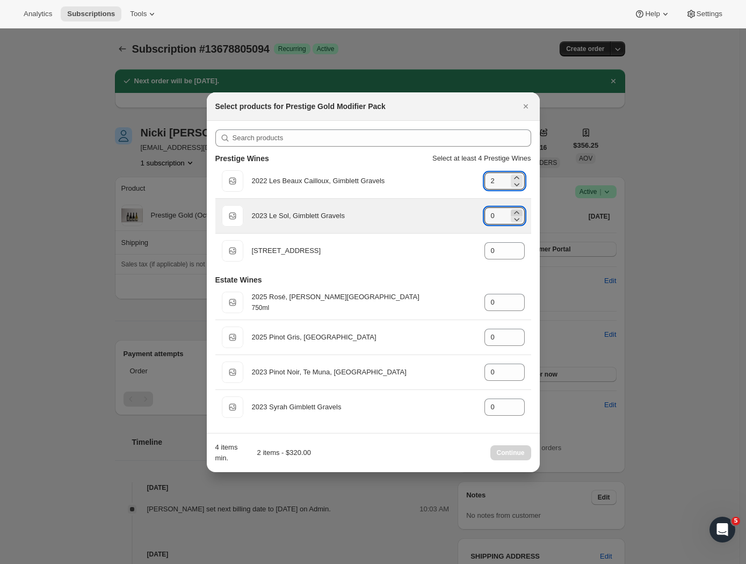
click at [516, 209] on icon ":r2m9:" at bounding box center [516, 212] width 11 height 11
type input "2"
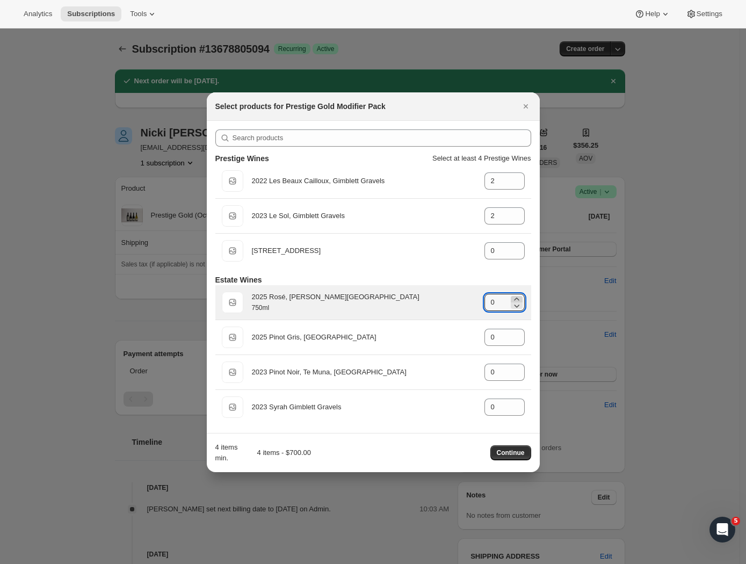
click at [518, 296] on icon ":r2m9:" at bounding box center [516, 299] width 11 height 11
type input "2"
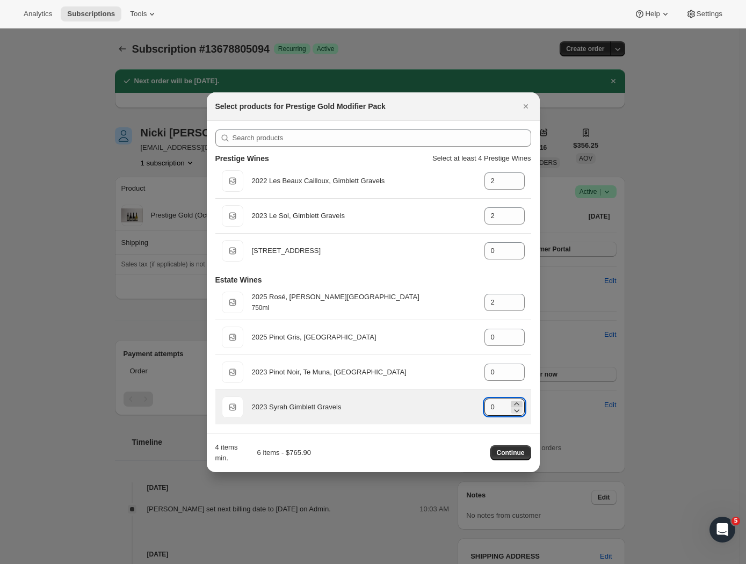
click at [518, 401] on icon ":r2m9:" at bounding box center [516, 403] width 11 height 11
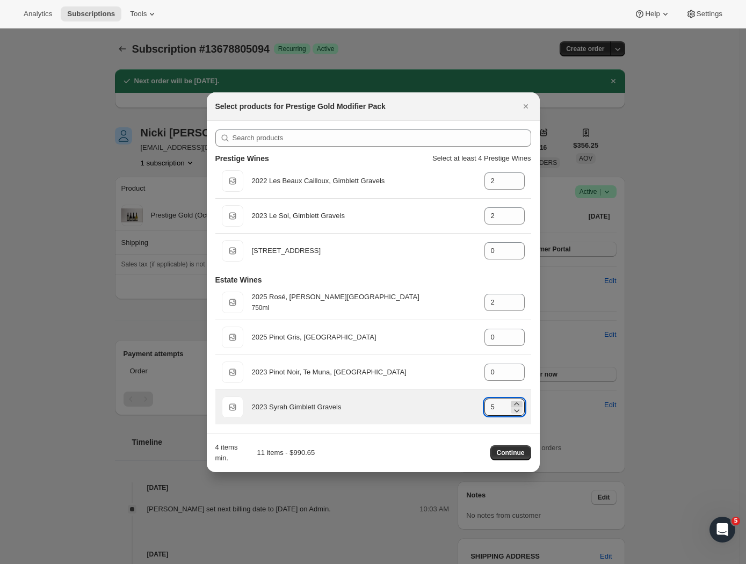
click at [518, 401] on icon ":r2m9:" at bounding box center [516, 403] width 11 height 11
type input "6"
click at [452, 414] on div "Default Title 2023 Syrah Gimblett Gravels gid://shopify/ProductVariant/42920175…" at bounding box center [373, 406] width 303 height 21
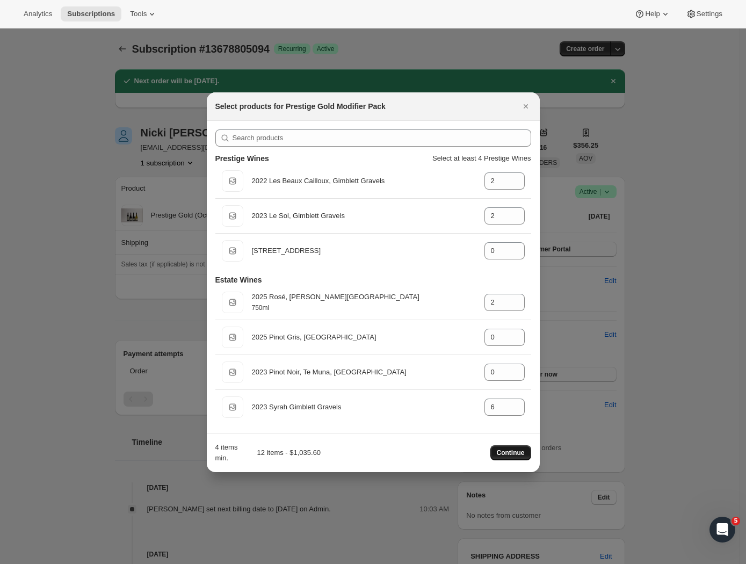
click at [509, 453] on span "Continue" at bounding box center [510, 452] width 28 height 9
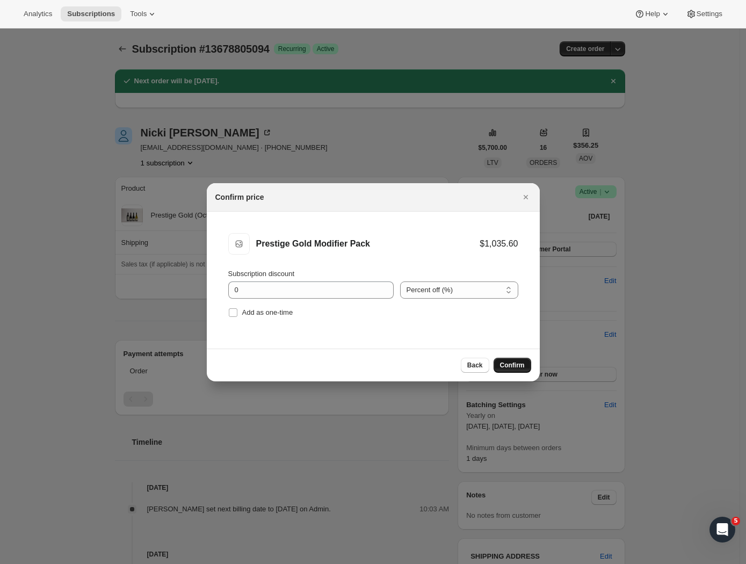
click at [509, 364] on span "Confirm" at bounding box center [512, 365] width 25 height 9
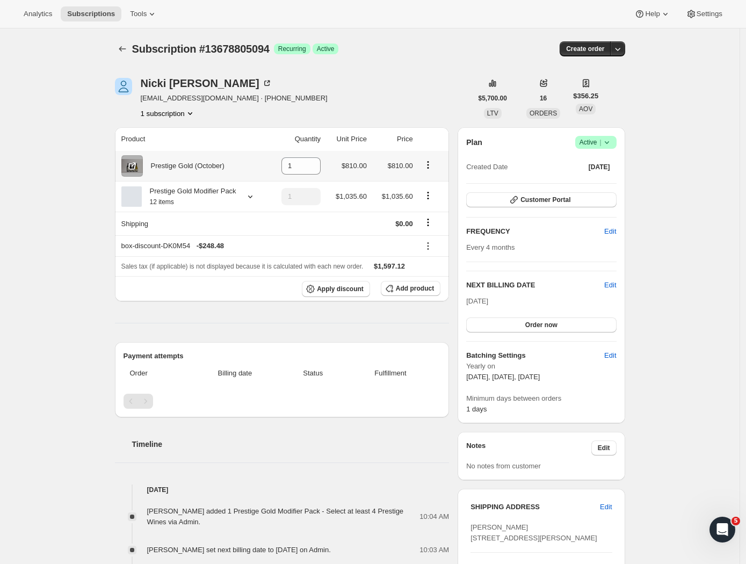
click at [431, 166] on icon "Product actions" at bounding box center [427, 164] width 11 height 11
click at [428, 183] on span "Remove" at bounding box center [423, 186] width 26 height 8
type input "0"
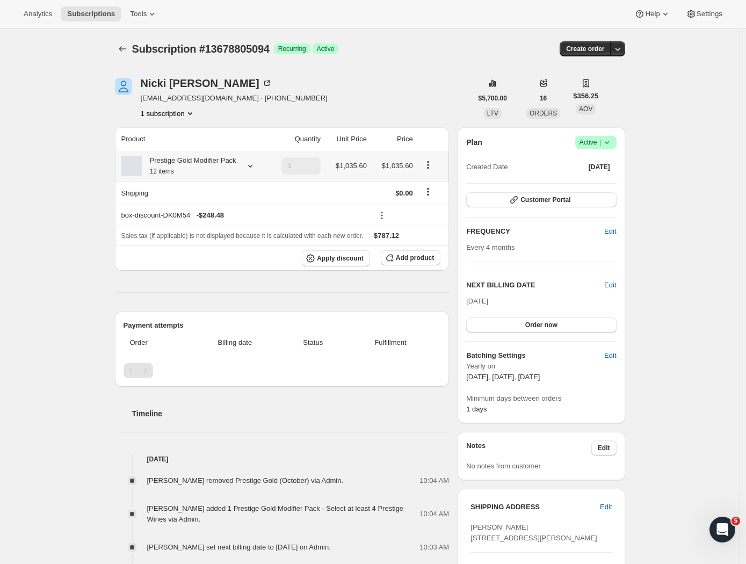
click at [254, 169] on icon at bounding box center [250, 165] width 11 height 11
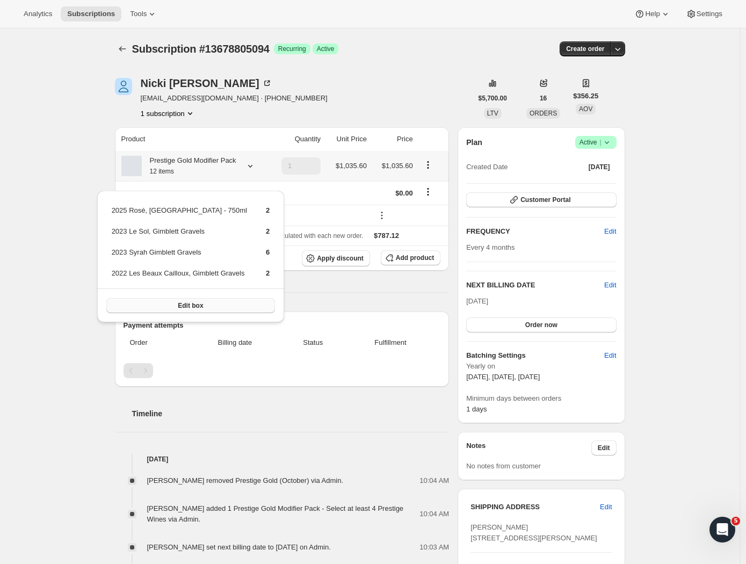
click at [170, 304] on button "Edit box" at bounding box center [190, 305] width 169 height 15
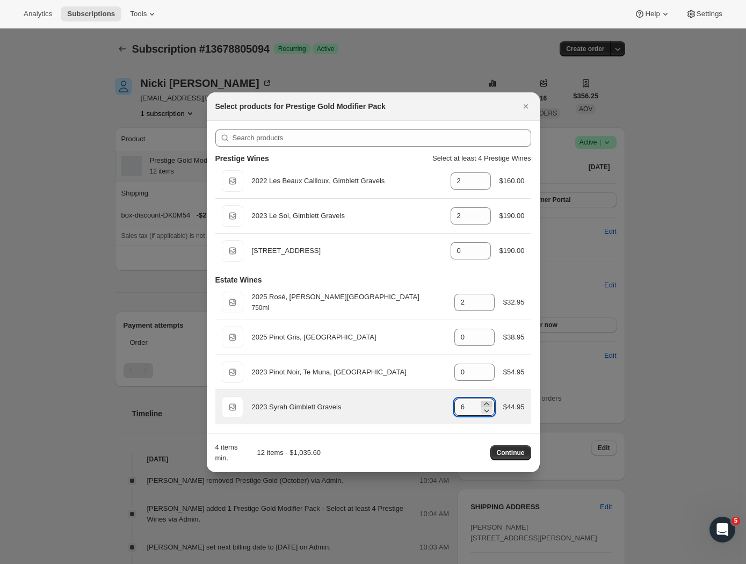
click at [487, 401] on icon ":r6f:" at bounding box center [486, 403] width 11 height 11
type input "7"
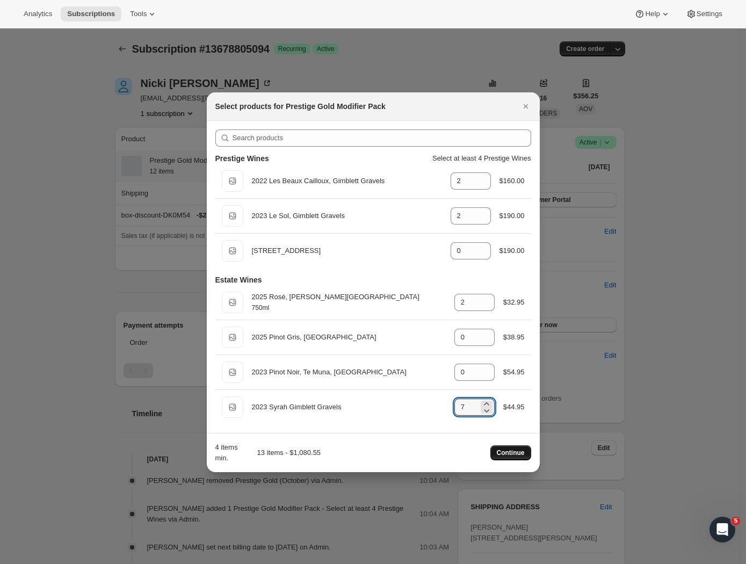
click at [507, 449] on span "Continue" at bounding box center [510, 452] width 28 height 9
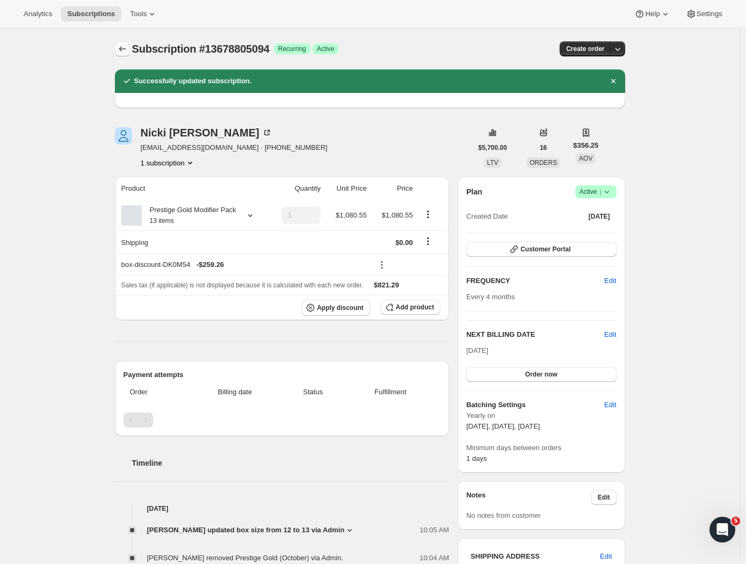
click at [122, 49] on icon "Subscriptions" at bounding box center [122, 48] width 7 height 5
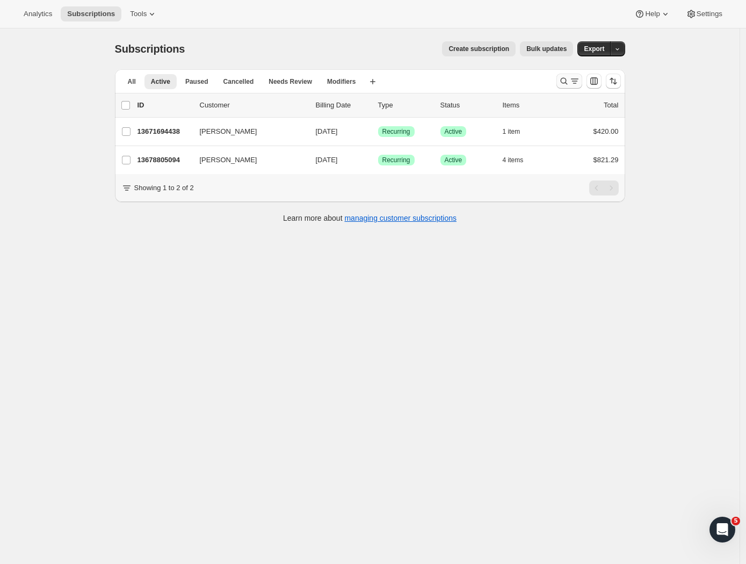
click at [574, 79] on icon "Search and filter results" at bounding box center [574, 81] width 11 height 11
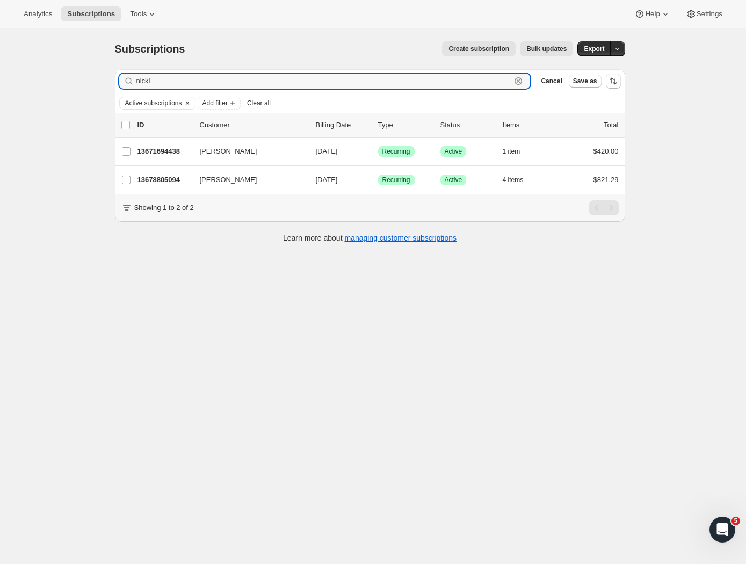
drag, startPoint x: 108, startPoint y: 84, endPoint x: 81, endPoint y: 83, distance: 27.4
click at [80, 83] on div "Subscriptions. This page is ready Subscriptions Create subscription Bulk update…" at bounding box center [369, 310] width 739 height 564
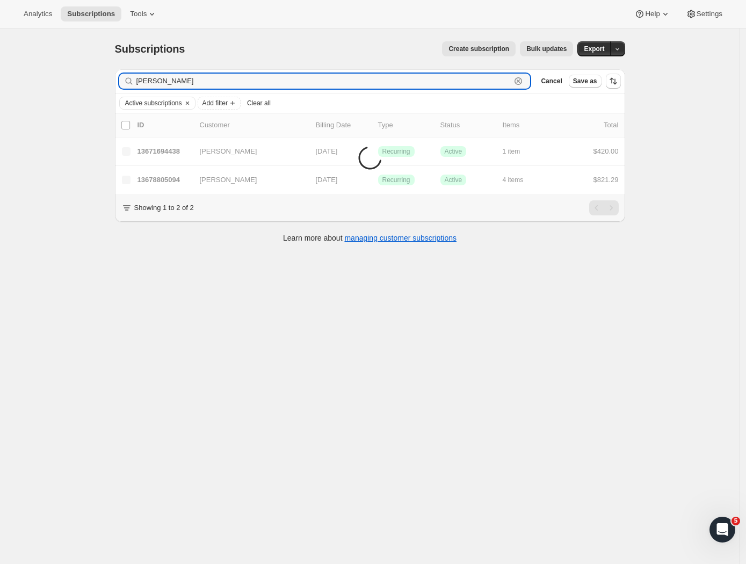
type input "Blair p"
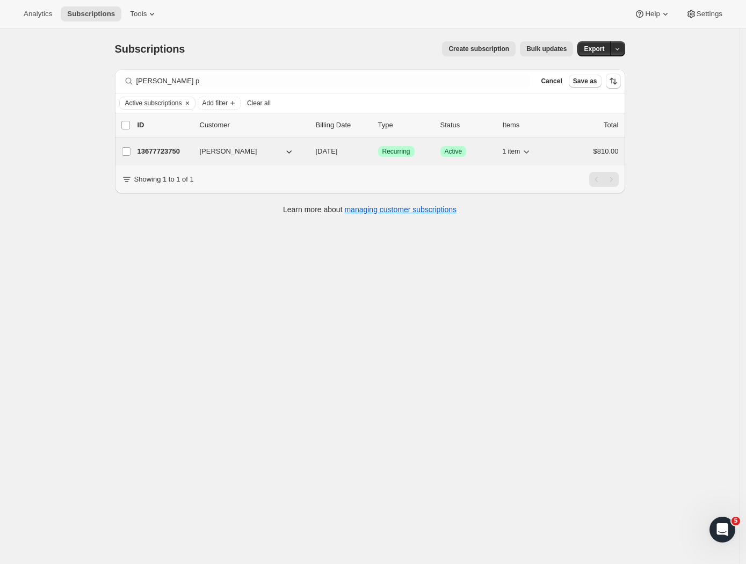
click at [156, 146] on p "13677723750" at bounding box center [164, 151] width 54 height 11
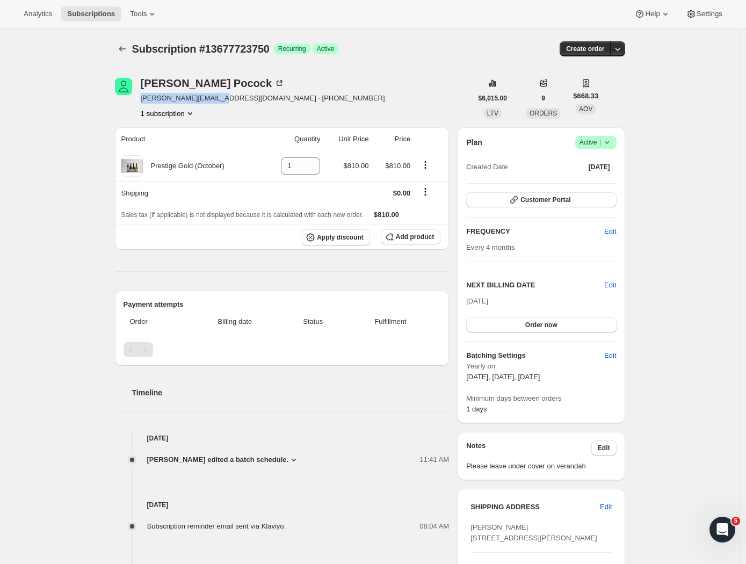
drag, startPoint x: 191, startPoint y: 100, endPoint x: 142, endPoint y: 98, distance: 48.4
click at [142, 98] on div "Blair Pocock blair@bizzybodz.co.nz · +64274998062 1 subscription" at bounding box center [293, 98] width 357 height 41
copy span "blair@bizzybodz.co.nz"
click at [121, 49] on icon "Subscriptions" at bounding box center [122, 48] width 11 height 11
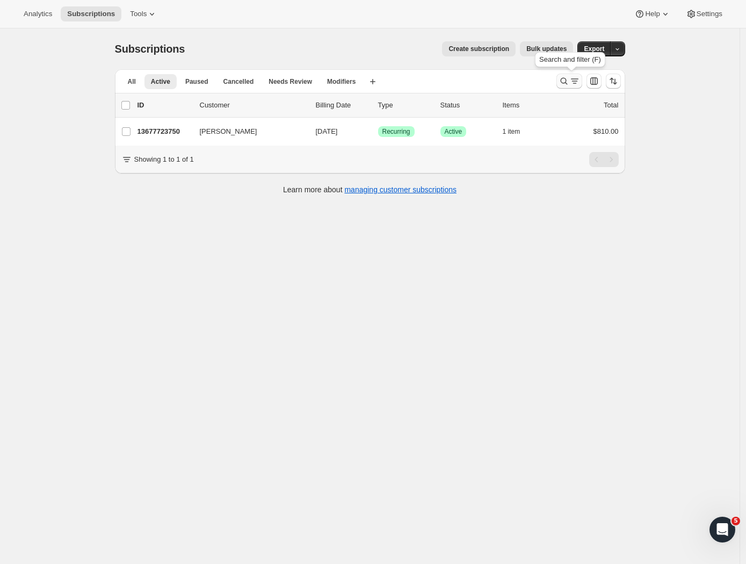
click at [566, 85] on icon "Search and filter results" at bounding box center [563, 81] width 11 height 11
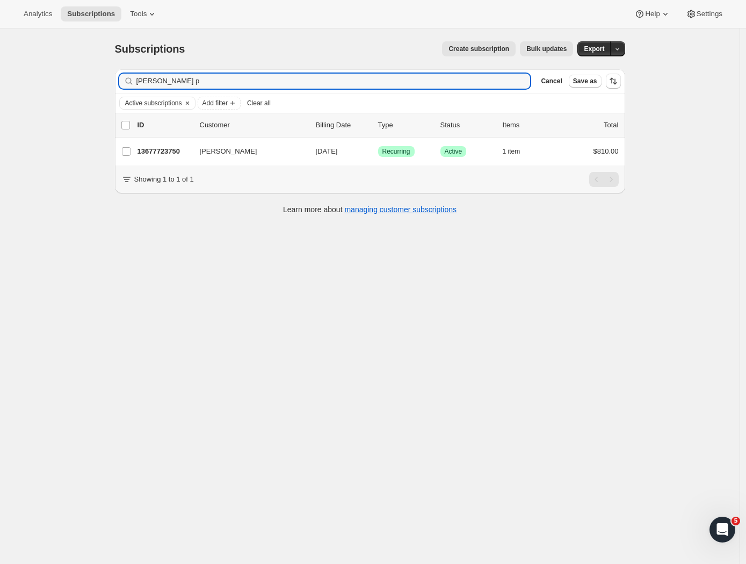
drag, startPoint x: 186, startPoint y: 87, endPoint x: 61, endPoint y: 79, distance: 124.8
click at [61, 79] on div "Subscriptions. This page is ready Subscriptions Create subscription Bulk update…" at bounding box center [369, 310] width 739 height 564
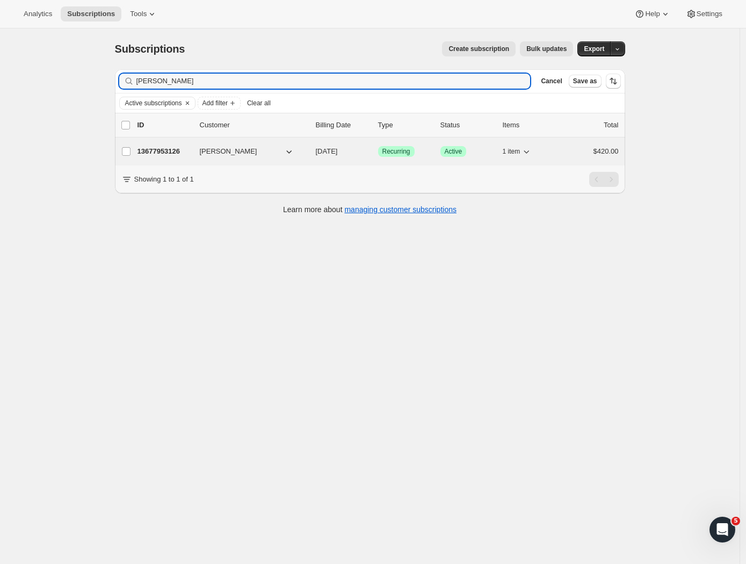
type input "Chris wi"
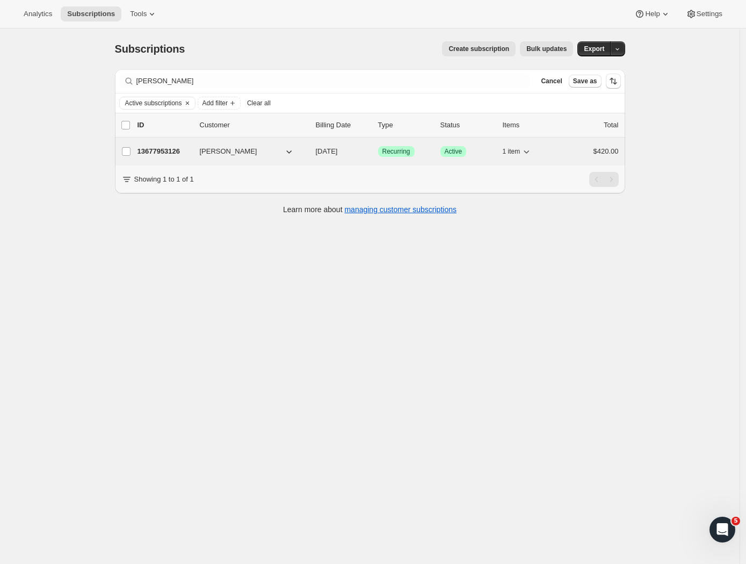
click at [167, 148] on p "13677953126" at bounding box center [164, 151] width 54 height 11
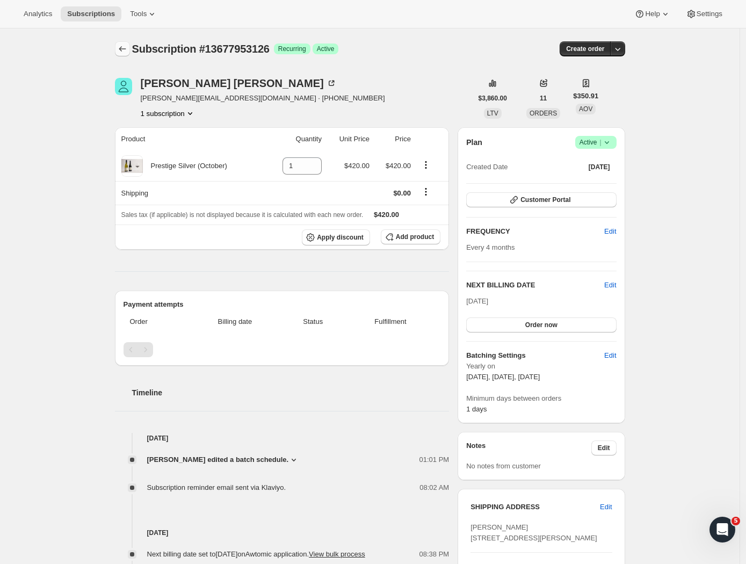
click at [123, 48] on icon "Subscriptions" at bounding box center [122, 48] width 11 height 11
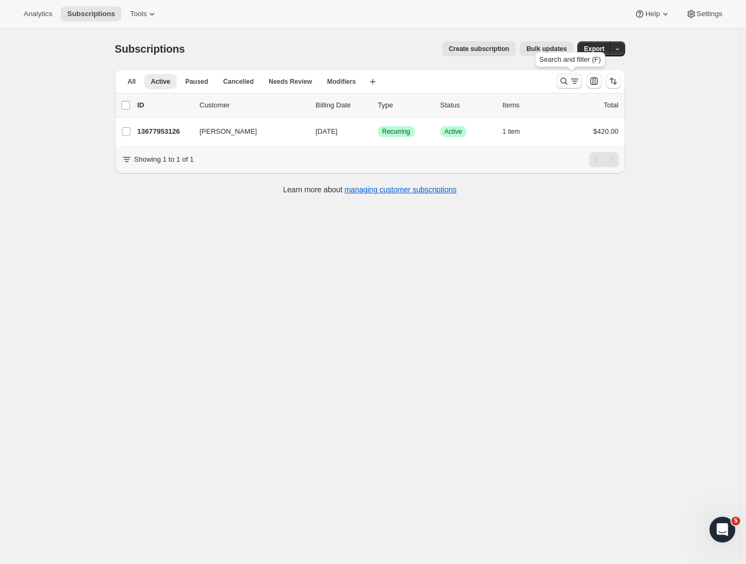
click at [569, 81] on icon "Search and filter results" at bounding box center [563, 81] width 11 height 11
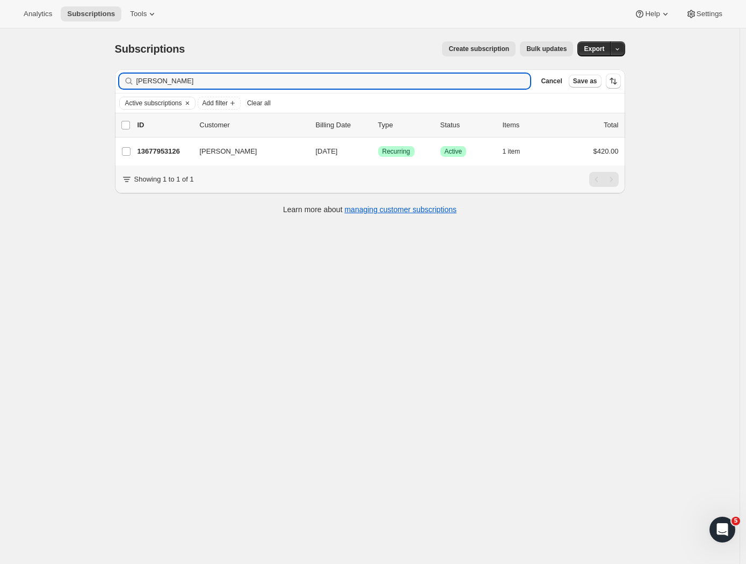
drag, startPoint x: 191, startPoint y: 84, endPoint x: 71, endPoint y: 86, distance: 119.7
click at [72, 86] on div "Subscriptions. This page is ready Subscriptions Create subscription Bulk update…" at bounding box center [369, 310] width 739 height 564
drag, startPoint x: 181, startPoint y: 78, endPoint x: 106, endPoint y: 79, distance: 75.2
click at [106, 79] on div "Subscriptions. This page is ready Subscriptions Create subscription Bulk update…" at bounding box center [370, 126] width 536 height 197
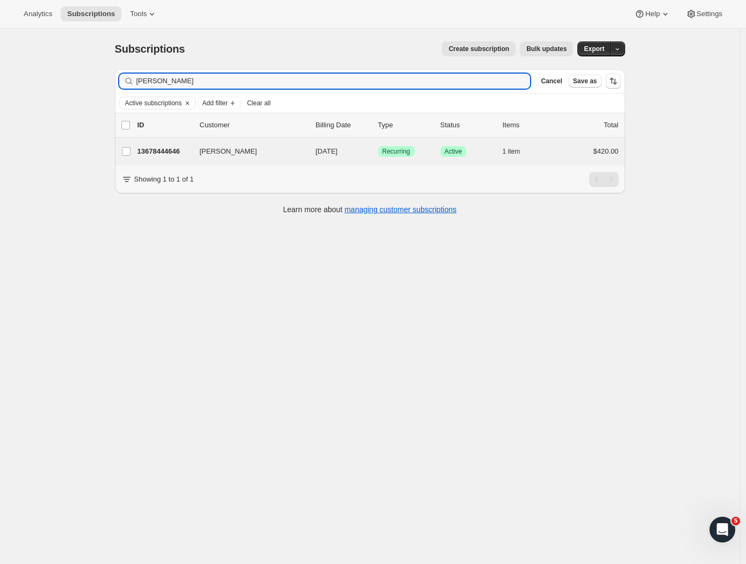
type input "dan kir"
click at [173, 143] on div "Dan Kirton 13678444646 Dan Kirton 10/08/2025 Success Recurring Success Active 1…" at bounding box center [370, 151] width 510 height 28
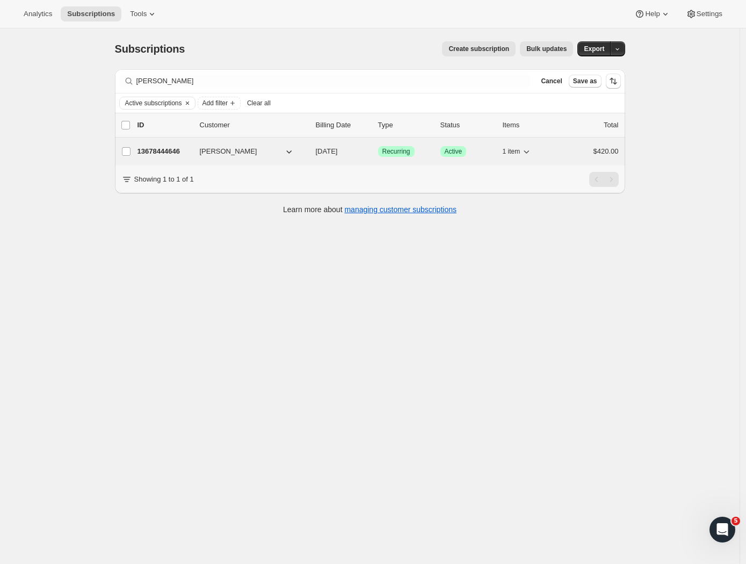
click at [149, 148] on p "13678444646" at bounding box center [164, 151] width 54 height 11
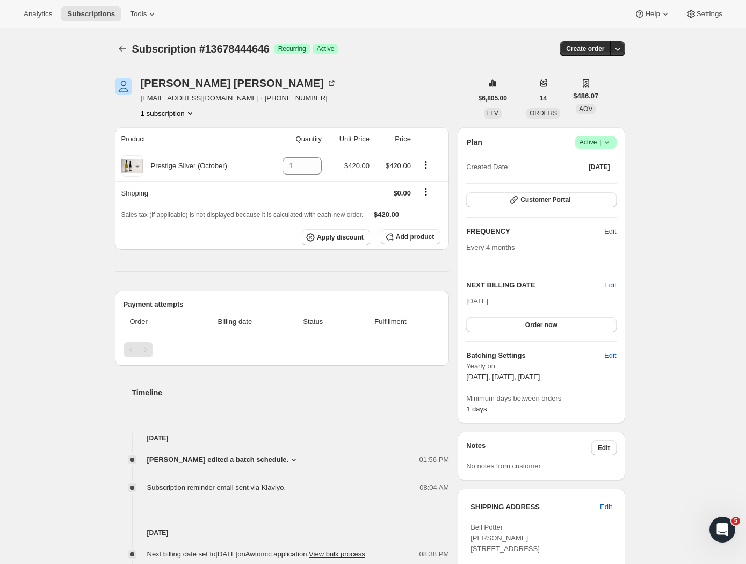
drag, startPoint x: 220, startPoint y: 115, endPoint x: 222, endPoint y: 110, distance: 6.0
click at [220, 115] on div "1 subscription" at bounding box center [239, 113] width 196 height 11
drag, startPoint x: 221, startPoint y: 98, endPoint x: 138, endPoint y: 100, distance: 82.7
click at [139, 100] on div "Dan Kirton dkirton@bellpotter.com · +64273584042 1 subscription" at bounding box center [293, 98] width 357 height 41
copy div "Dan Kirton dkirton@bellpotter.com"
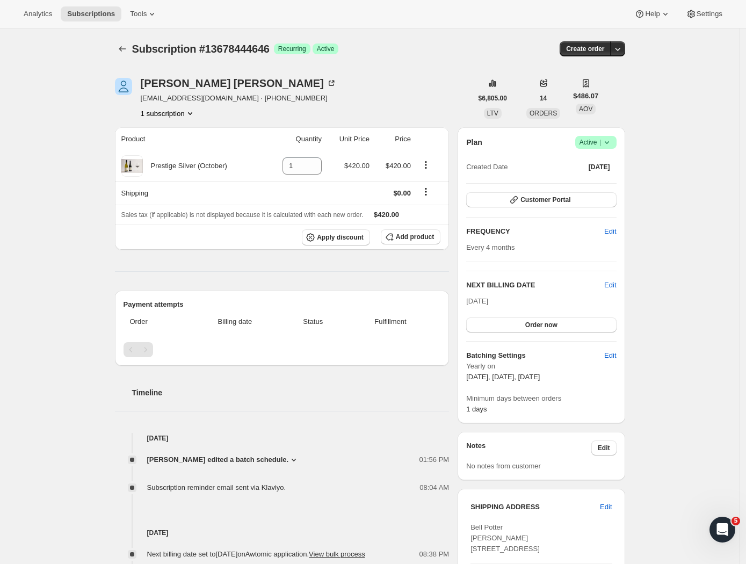
click at [113, 62] on div "Dan Kirton dkirton@bellpotter.com · +64273584042 1 subscription $6,805.00 LTV 1…" at bounding box center [365, 440] width 518 height 758
click at [126, 47] on icon "Subscriptions" at bounding box center [122, 48] width 11 height 11
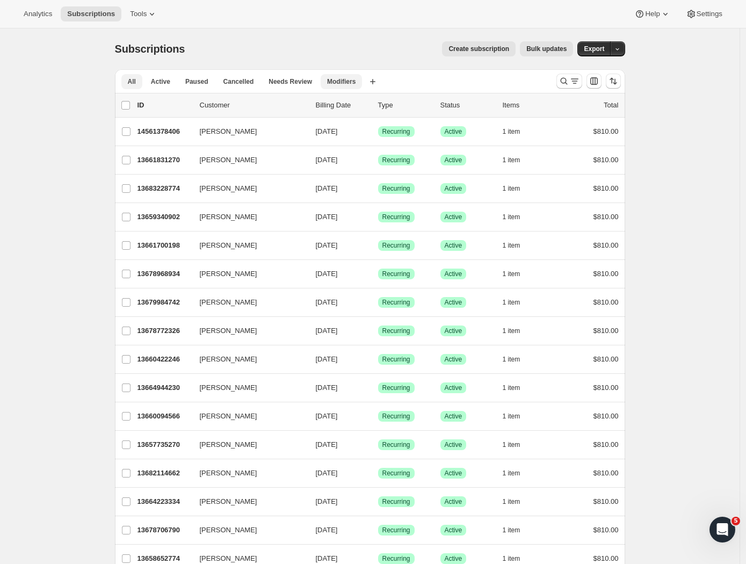
click at [338, 82] on span "Modifiers" at bounding box center [341, 81] width 28 height 9
click at [158, 77] on span "Active" at bounding box center [160, 81] width 19 height 9
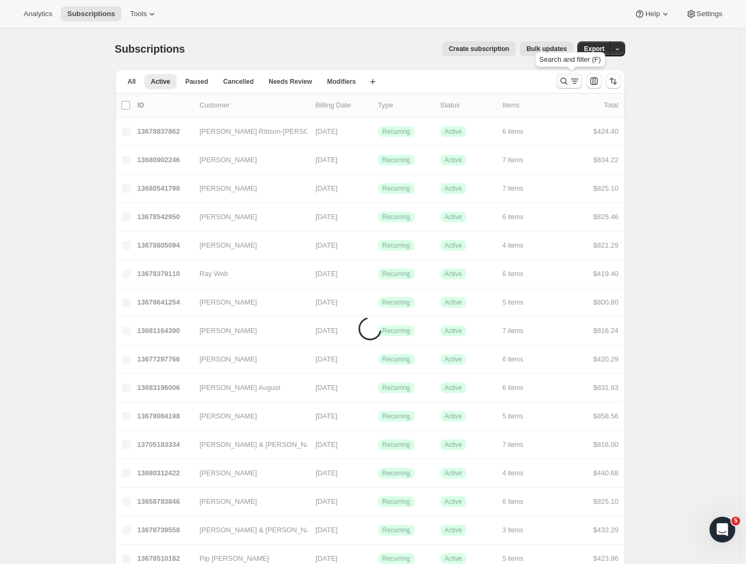
click at [569, 84] on icon "Search and filter results" at bounding box center [563, 81] width 11 height 11
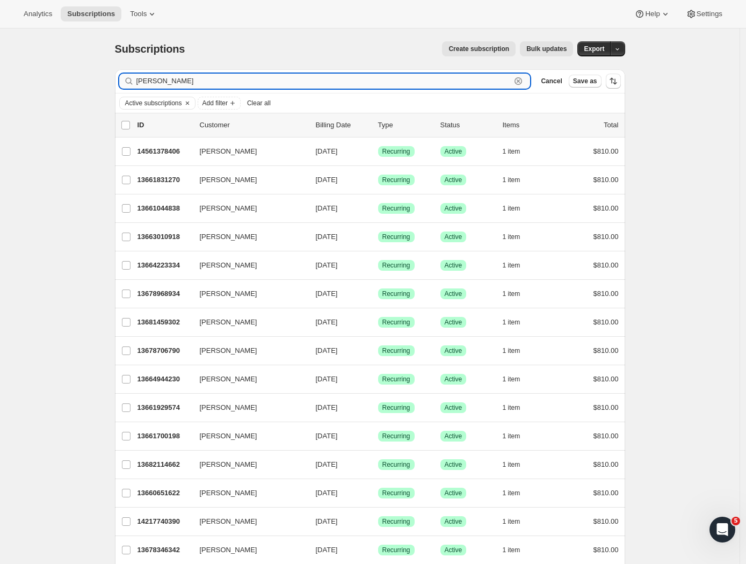
click at [243, 83] on input "[PERSON_NAME]" at bounding box center [323, 81] width 375 height 15
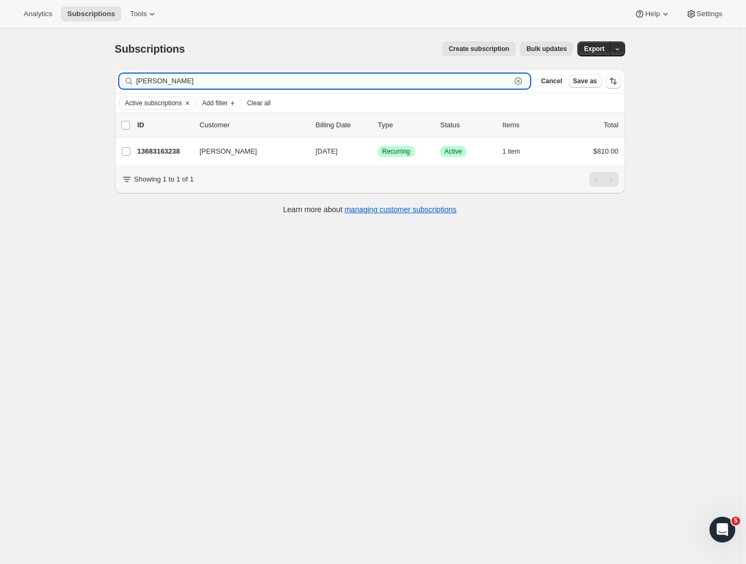
type input "[PERSON_NAME]"
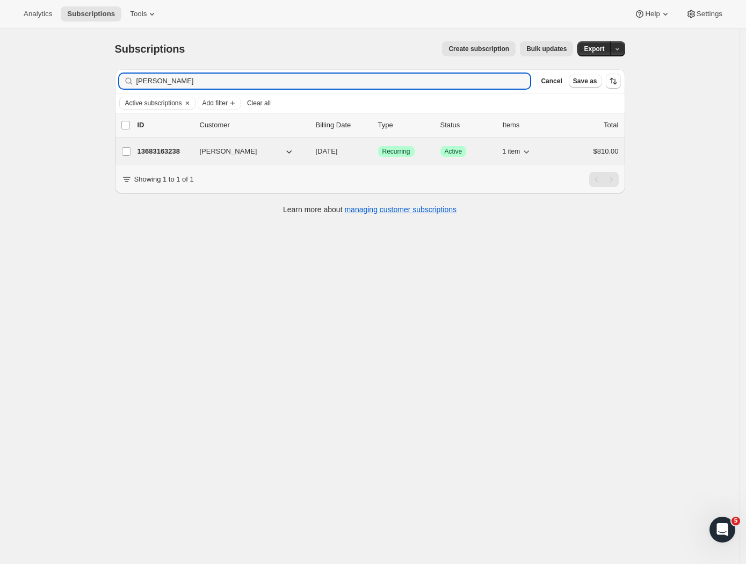
drag, startPoint x: 243, startPoint y: 83, endPoint x: 183, endPoint y: 154, distance: 92.2
click at [183, 154] on p "13683163238" at bounding box center [164, 151] width 54 height 11
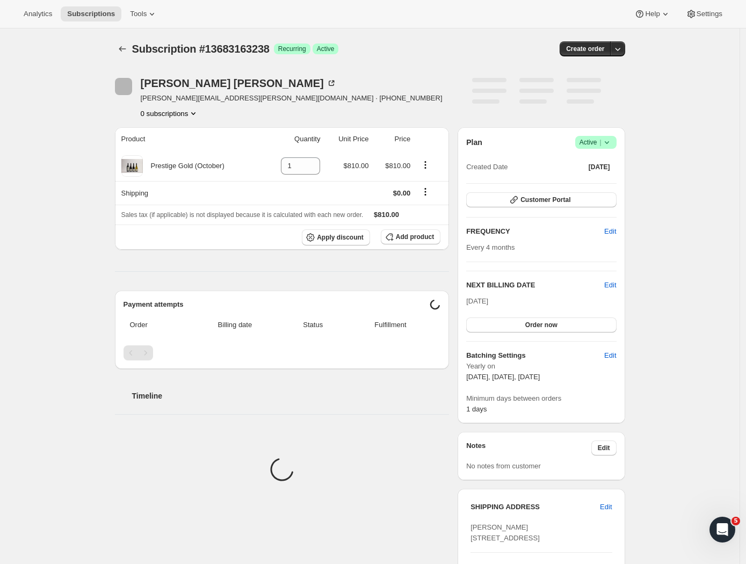
click at [666, 193] on div "Subscription #13683163238. This page is ready Subscription #13683163238 Success…" at bounding box center [369, 428] width 739 height 801
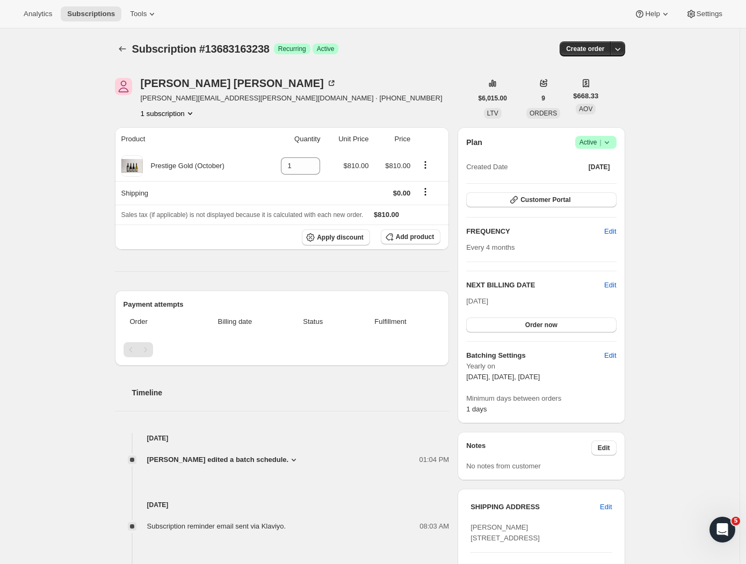
click at [603, 282] on h2 "NEXT BILLING DATE" at bounding box center [535, 285] width 138 height 11
click at [608, 284] on span "Edit" at bounding box center [610, 285] width 12 height 11
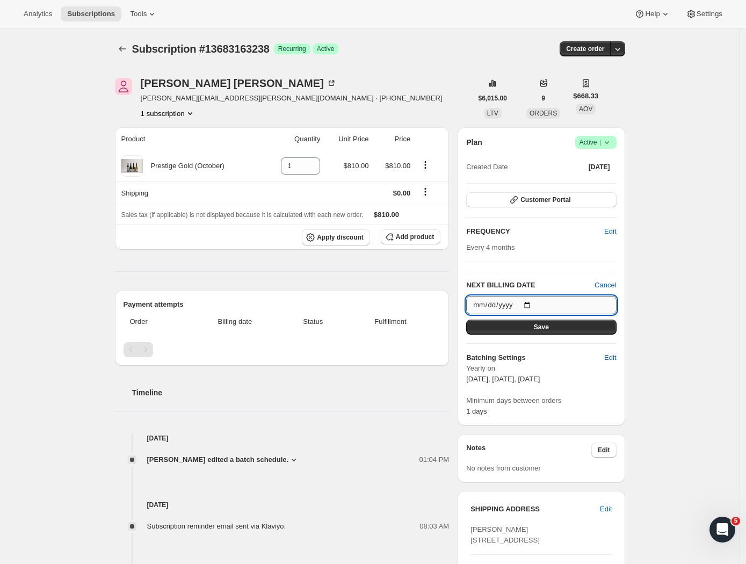
click at [535, 307] on input "[DATE]" at bounding box center [541, 305] width 150 height 18
type input "[DATE]"
click at [569, 325] on button "Save" at bounding box center [541, 326] width 150 height 15
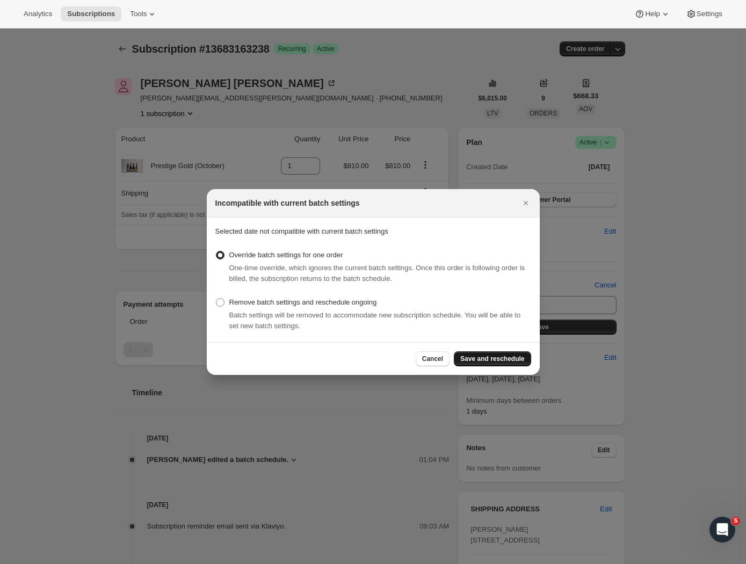
click at [504, 356] on span "Save and reschedule" at bounding box center [492, 358] width 64 height 9
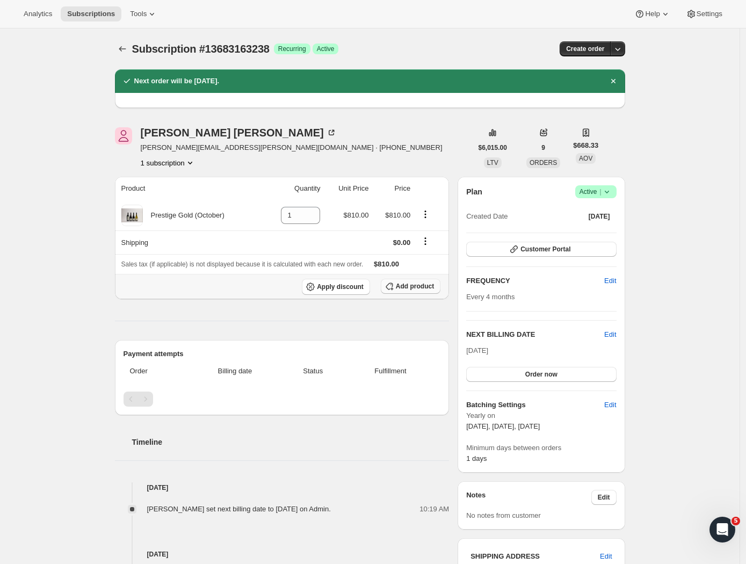
click at [413, 287] on span "Add product" at bounding box center [415, 286] width 38 height 9
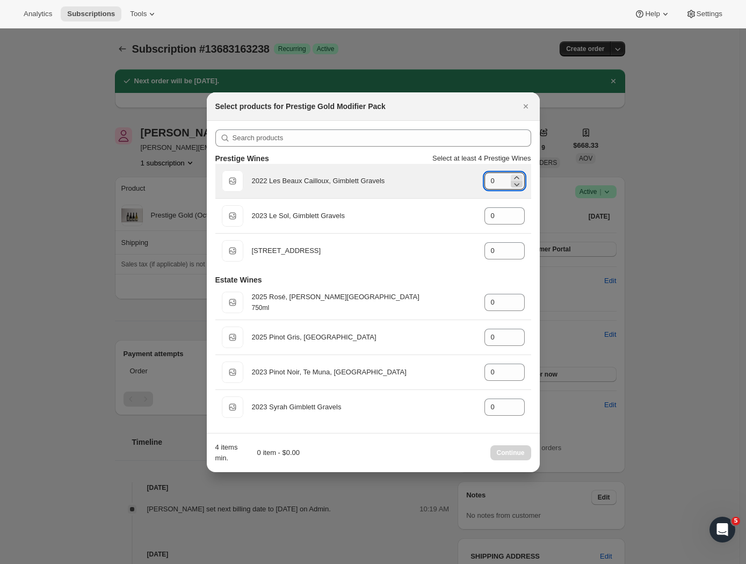
click at [514, 179] on icon ":r1c0:" at bounding box center [516, 184] width 11 height 11
click at [517, 177] on icon ":r1c0:" at bounding box center [516, 177] width 11 height 11
type input "1"
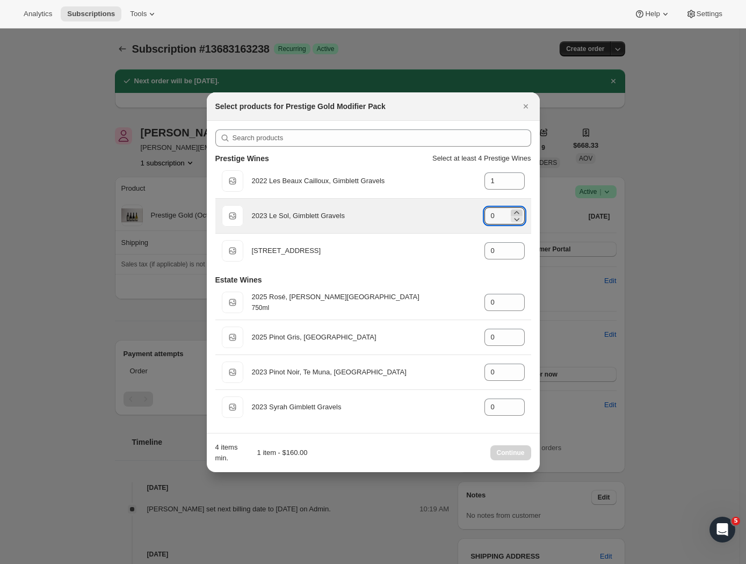
click at [517, 208] on icon ":r1c0:" at bounding box center [516, 212] width 11 height 11
type input "3"
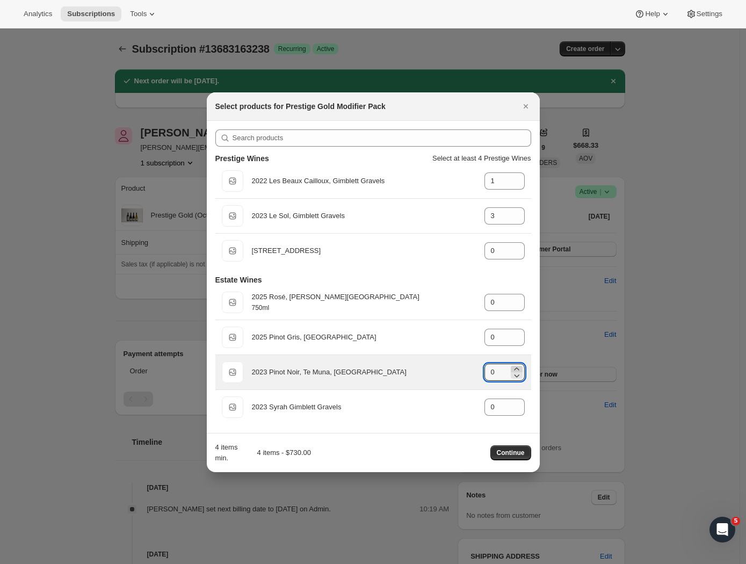
click at [518, 367] on icon ":r1c0:" at bounding box center [516, 368] width 11 height 11
click at [518, 366] on icon ":r1c0:" at bounding box center [516, 368] width 11 height 11
click at [515, 366] on icon ":r1c0:" at bounding box center [516, 368] width 11 height 11
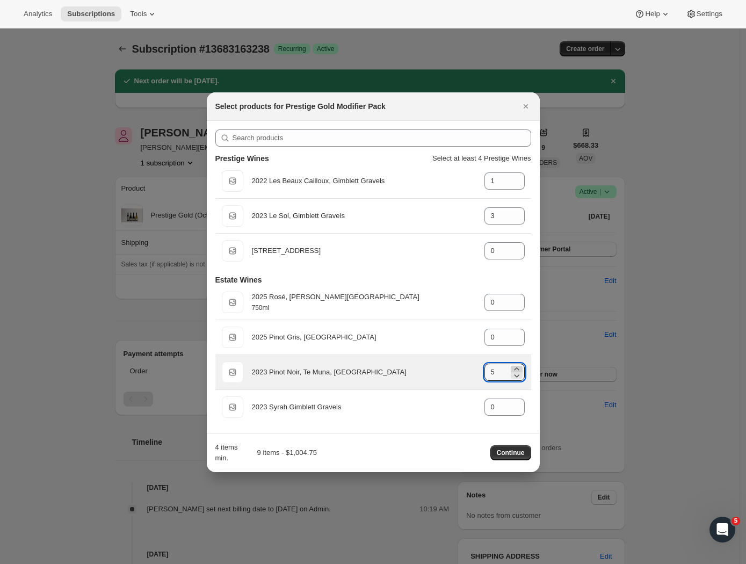
click at [515, 366] on icon ":r1c0:" at bounding box center [516, 368] width 11 height 11
type input "7"
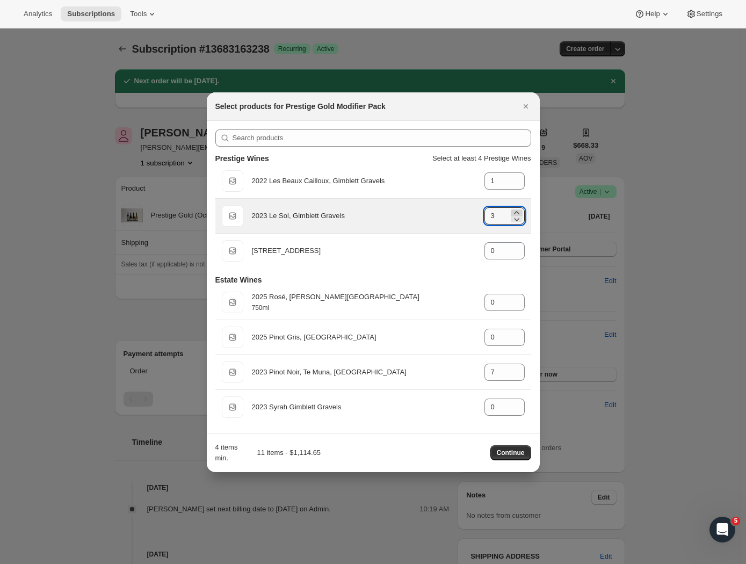
click at [516, 210] on icon ":r1c0:" at bounding box center [516, 212] width 11 height 11
type input "4"
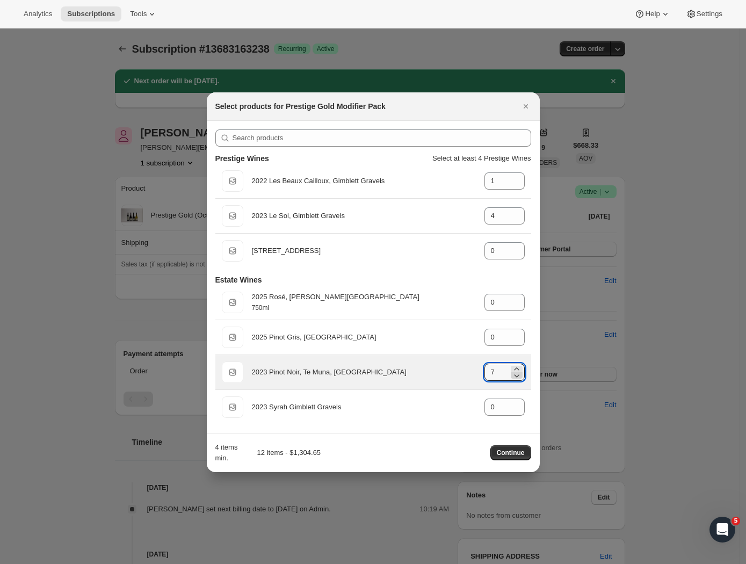
click at [518, 373] on icon ":r1c0:" at bounding box center [516, 375] width 11 height 11
type input "6"
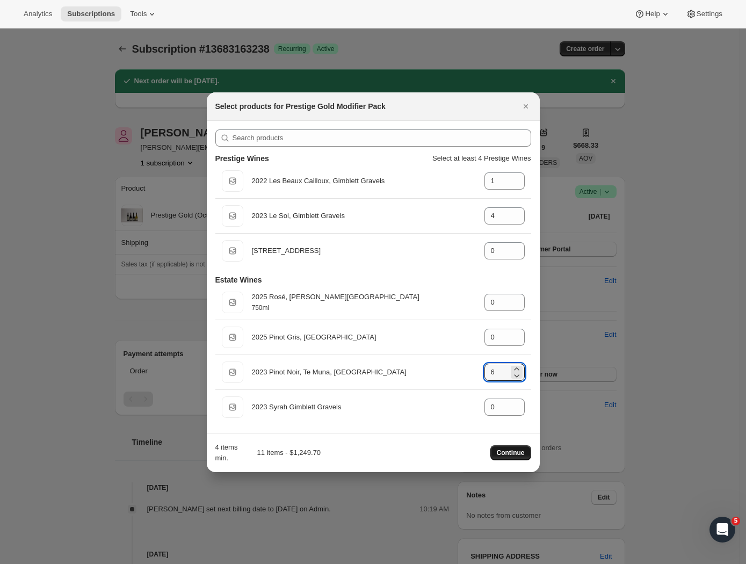
click at [506, 454] on span "Continue" at bounding box center [510, 452] width 28 height 9
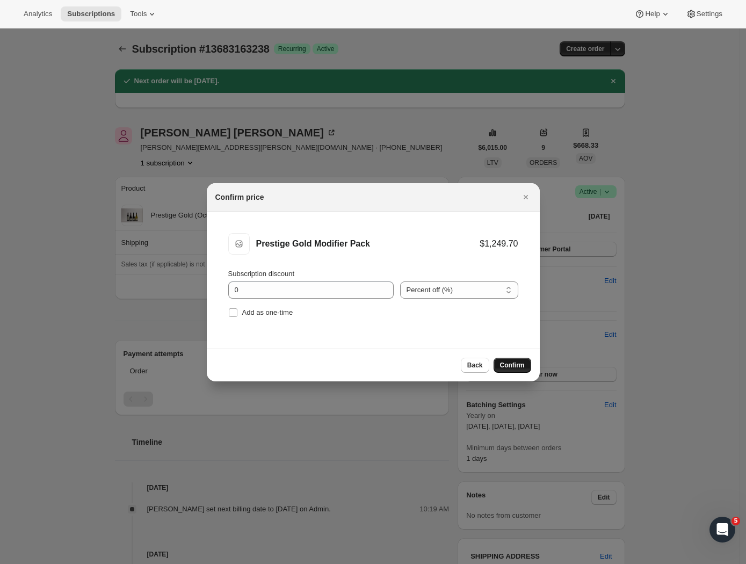
click at [515, 364] on span "Confirm" at bounding box center [512, 365] width 25 height 9
